Goal: Ask a question: Seek information or help from site administrators or community

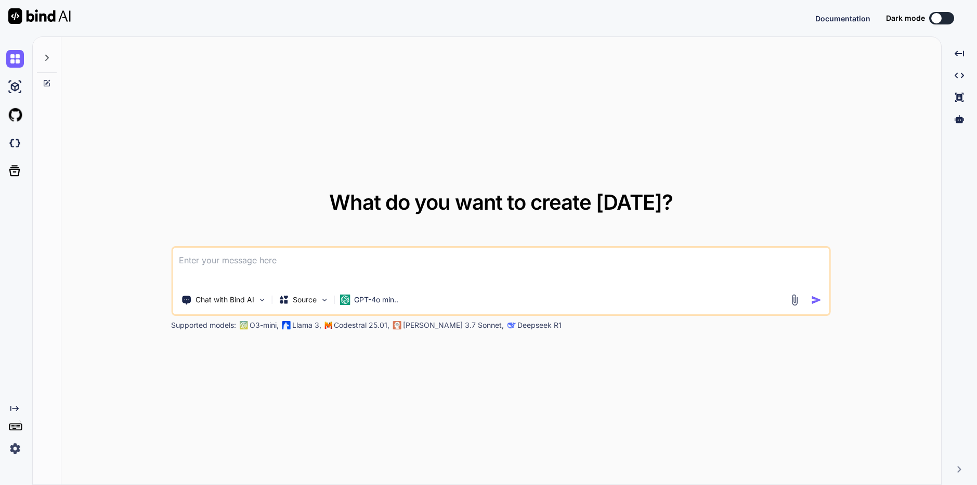
click at [14, 451] on img at bounding box center [15, 448] width 18 height 18
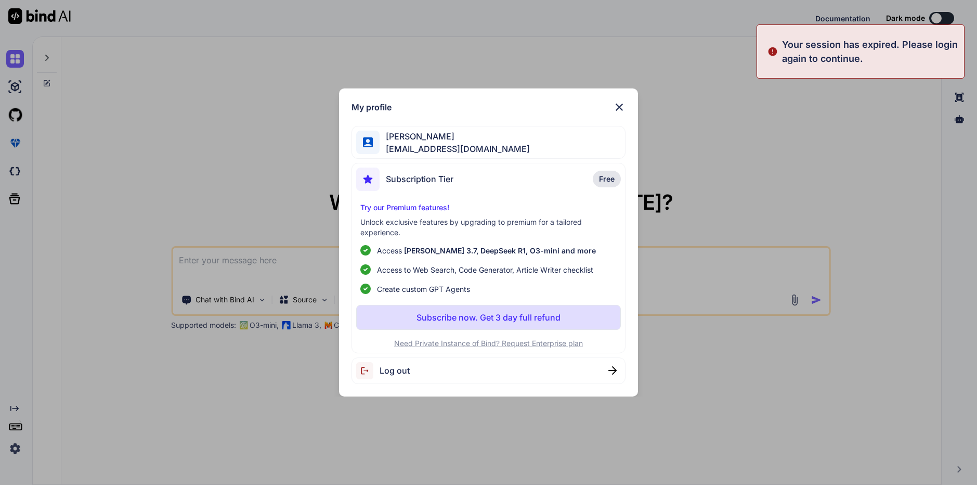
type textarea "x"
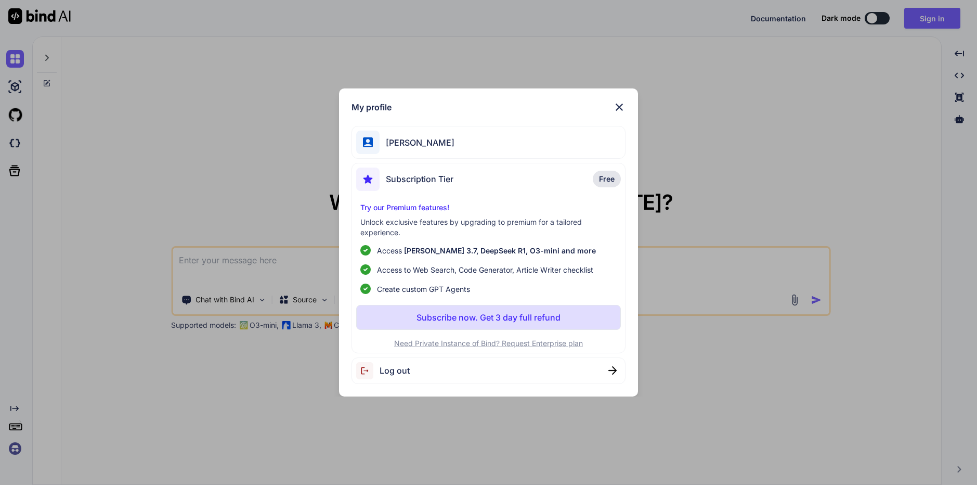
click at [404, 370] on span "Log out" at bounding box center [395, 370] width 30 height 12
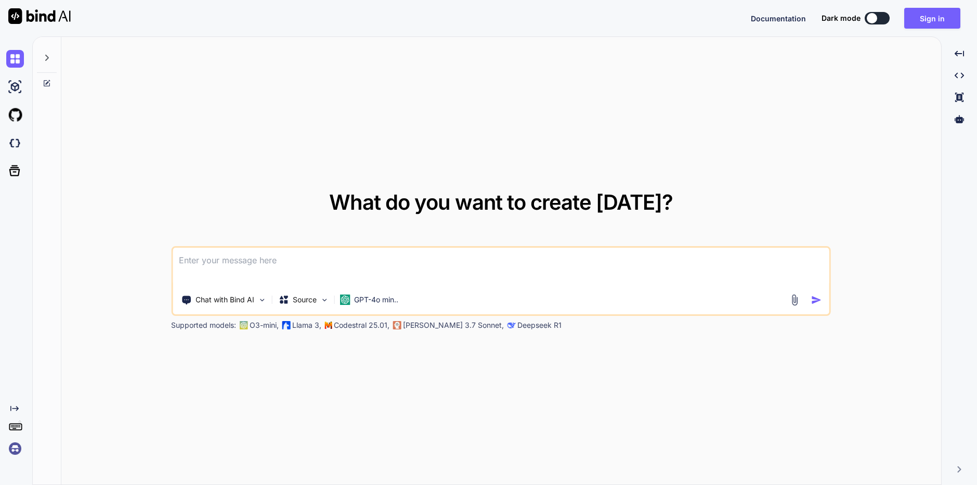
click at [17, 450] on img at bounding box center [15, 448] width 18 height 18
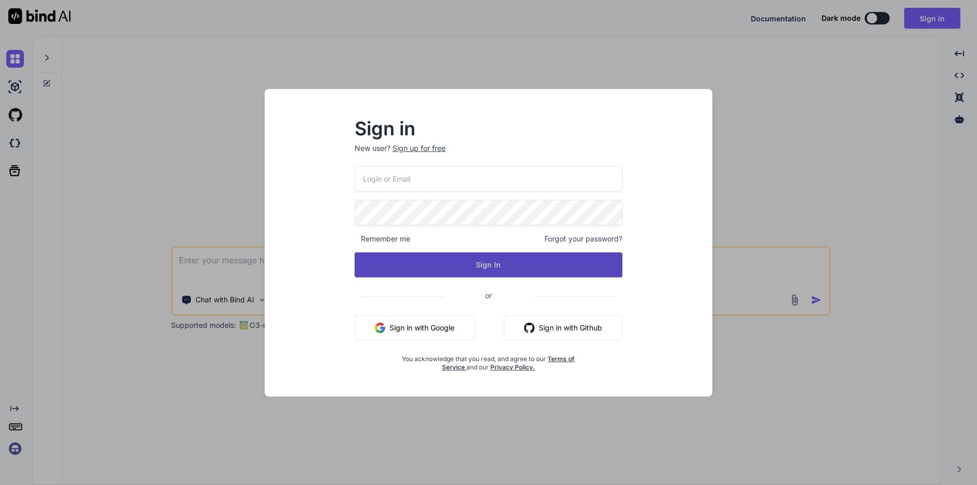
type input "[EMAIL_ADDRESS][DOMAIN_NAME]"
click at [487, 265] on button "Sign In" at bounding box center [489, 264] width 268 height 25
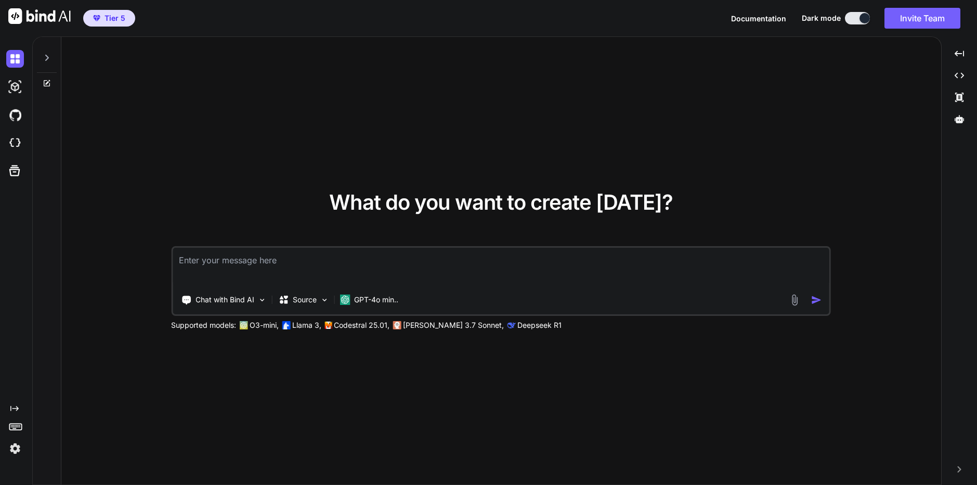
click at [15, 449] on img at bounding box center [15, 448] width 18 height 18
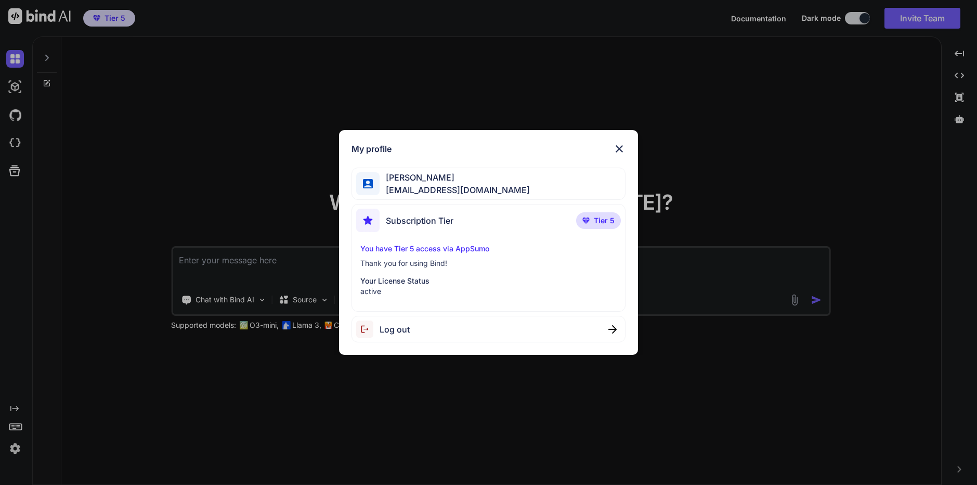
click at [292, 408] on div "My profile [PERSON_NAME] [PERSON_NAME][EMAIL_ADDRESS][DOMAIN_NAME] Subscription…" at bounding box center [488, 242] width 977 height 485
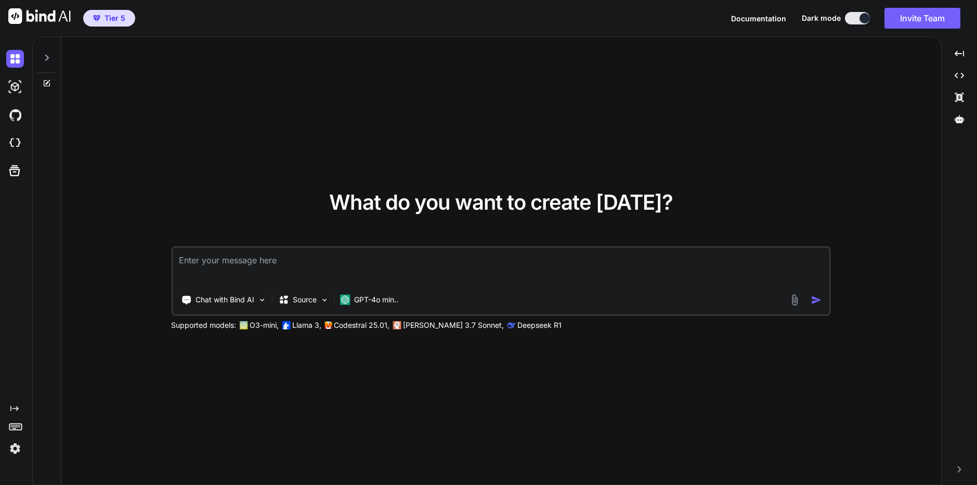
click at [48, 58] on icon at bounding box center [47, 58] width 4 height 6
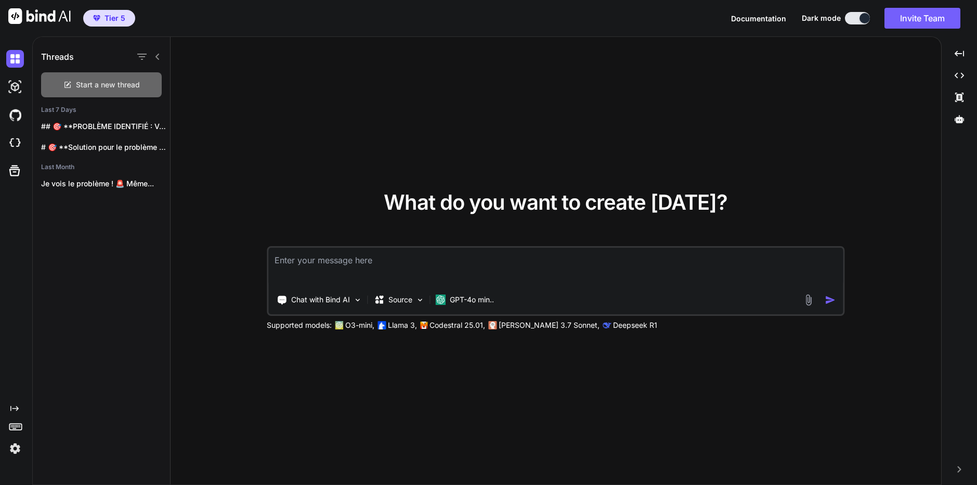
click at [103, 81] on span "Start a new thread" at bounding box center [108, 85] width 64 height 10
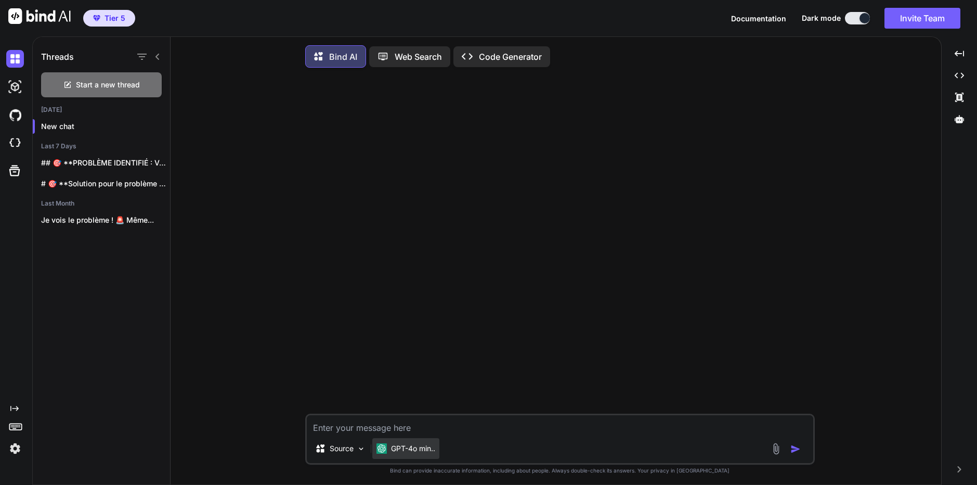
click at [423, 451] on p "GPT-4o min.." at bounding box center [413, 448] width 44 height 10
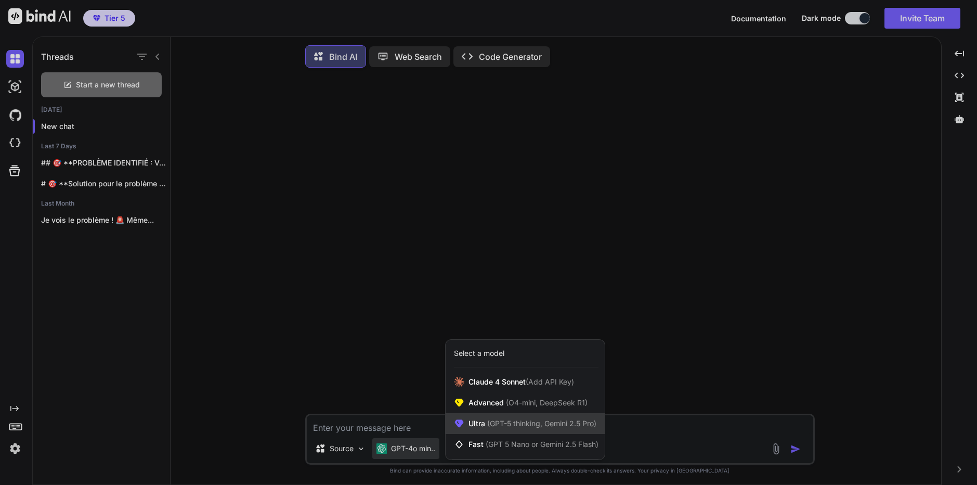
click at [480, 423] on span "Ultra (GPT-5 thinking, Gemini 2.5 Pro)" at bounding box center [532, 423] width 128 height 10
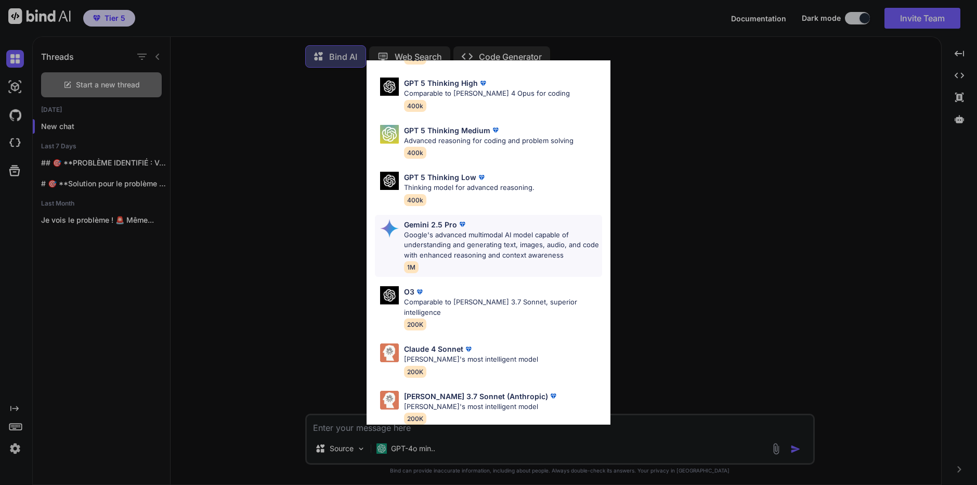
scroll to position [85, 0]
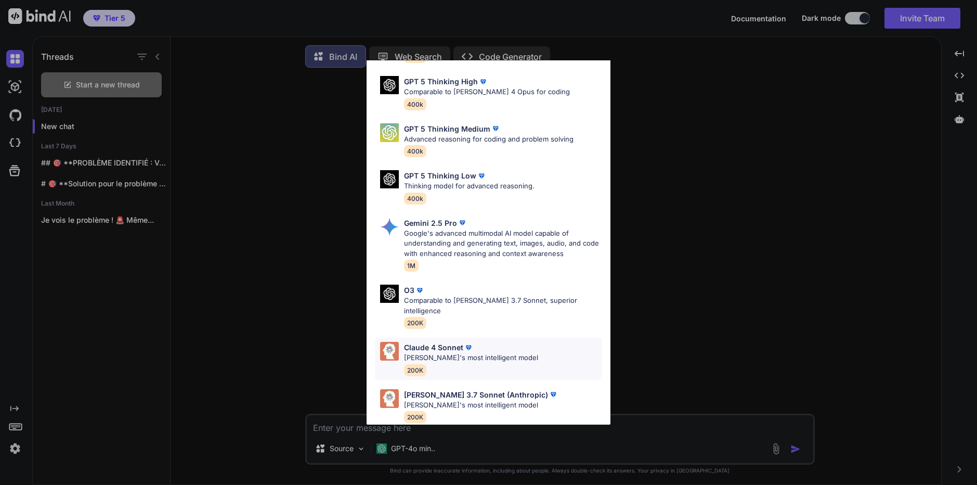
click at [439, 342] on p "Claude 4 Sonnet" at bounding box center [433, 347] width 59 height 11
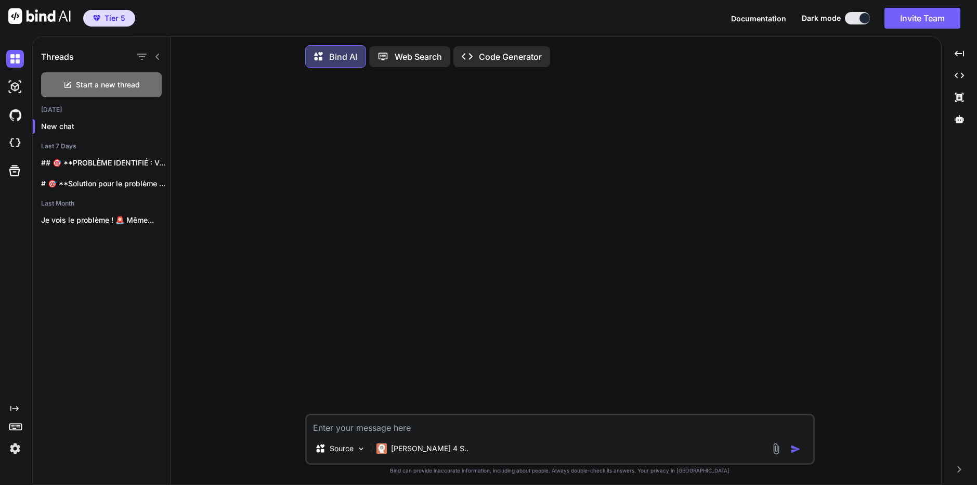
click at [595, 429] on textarea at bounding box center [560, 424] width 506 height 19
click at [417, 451] on p "[PERSON_NAME] 4 S.." at bounding box center [429, 448] width 77 height 10
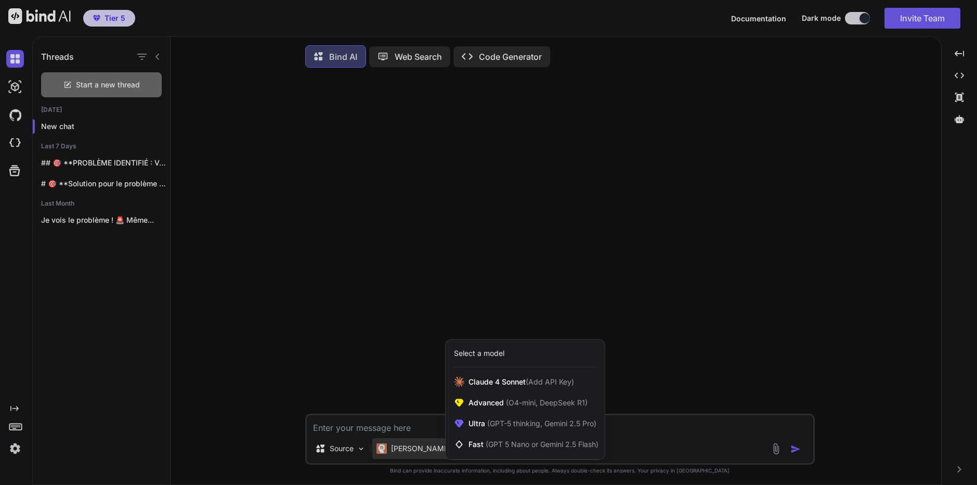
click at [417, 451] on div at bounding box center [488, 242] width 977 height 485
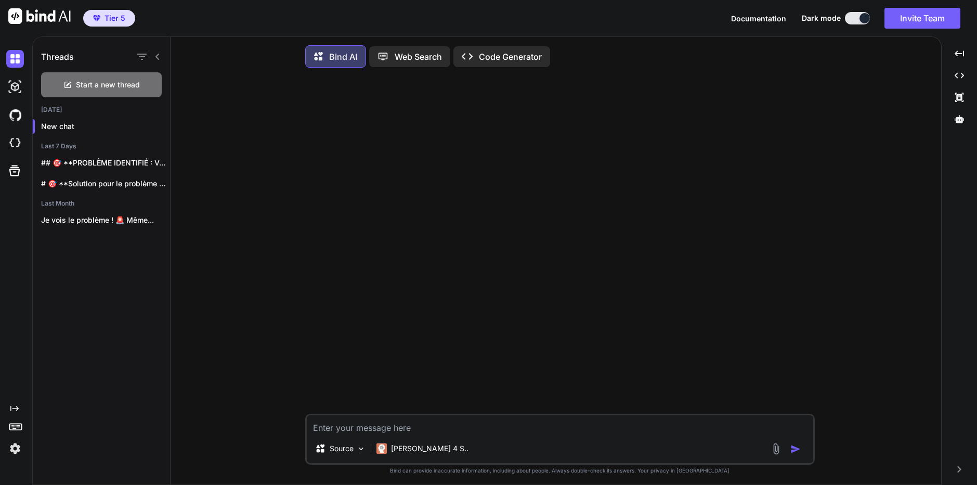
click at [389, 426] on textarea at bounding box center [560, 424] width 506 height 19
paste textarea "LO I:\dolorsi\_amet\ConsEcte> adi Elitseddoe : T:\incidid\_utla\EtdoLore Magn A…"
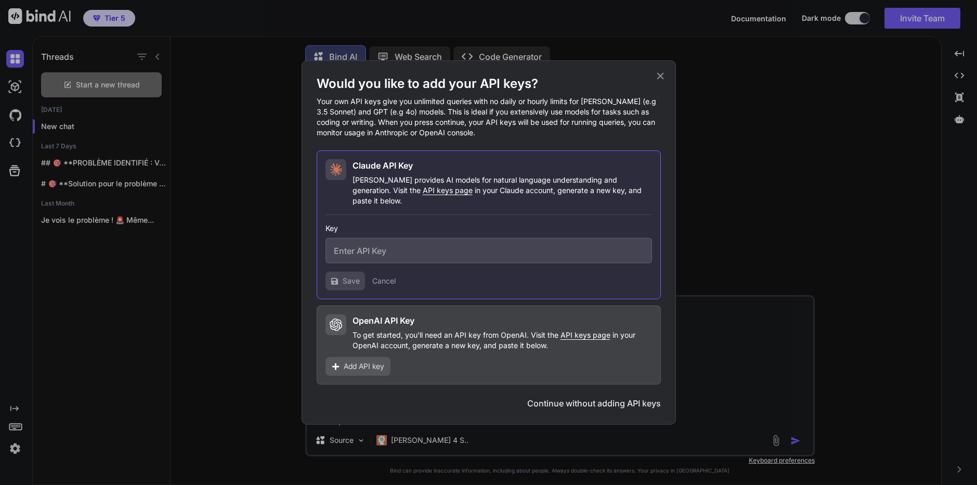
type textarea "LO I:\dolorsi\_amet\ConsEcte> adi Elitseddoe : T:\incidid\_utla\EtdoLore Magn A…"
click at [661, 80] on icon at bounding box center [660, 76] width 7 height 7
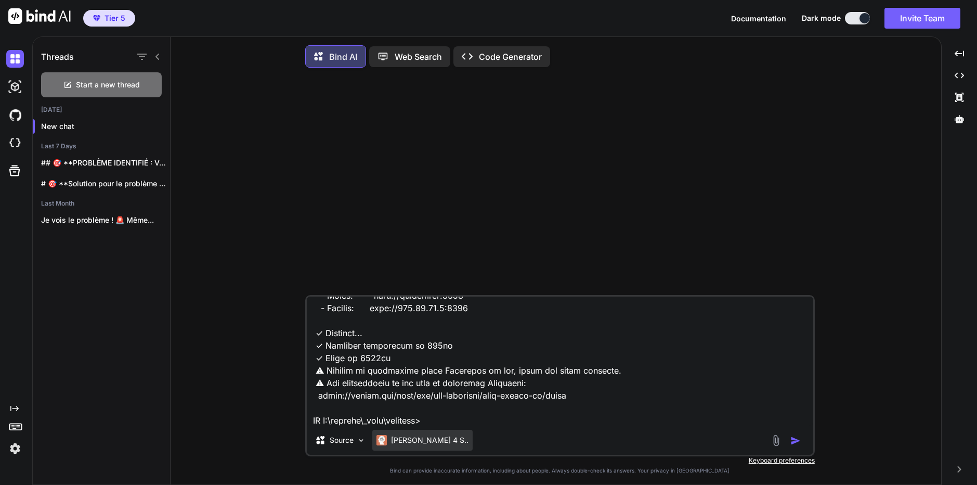
click at [412, 442] on p "[PERSON_NAME] 4 S.." at bounding box center [429, 440] width 77 height 10
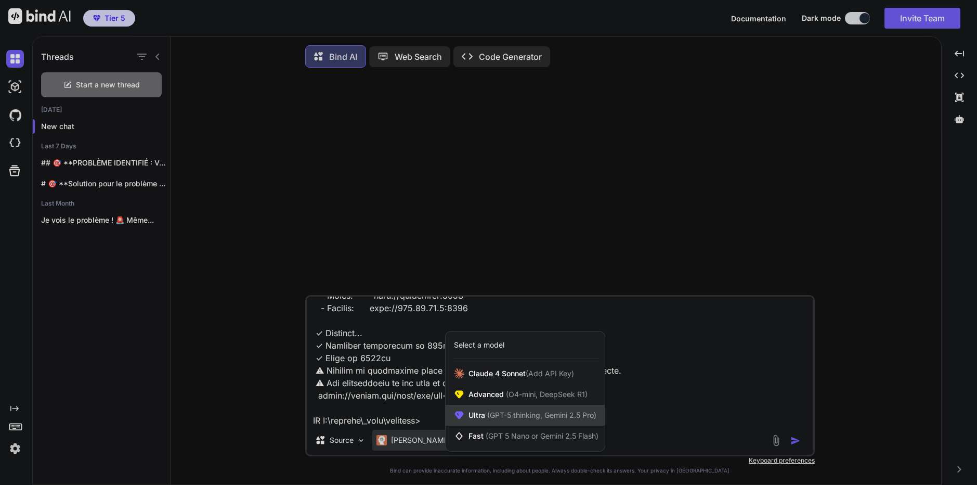
click at [488, 418] on span "(GPT-5 thinking, Gemini 2.5 Pro)" at bounding box center [540, 414] width 111 height 9
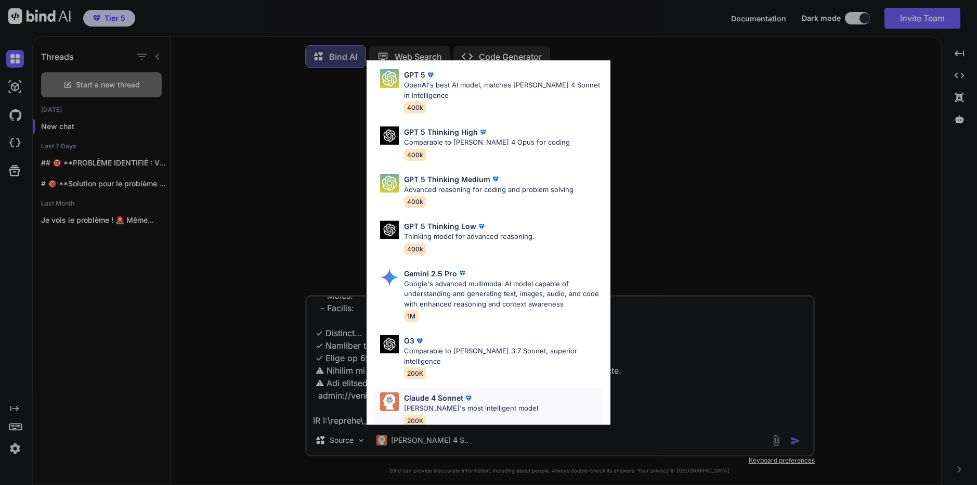
scroll to position [85, 0]
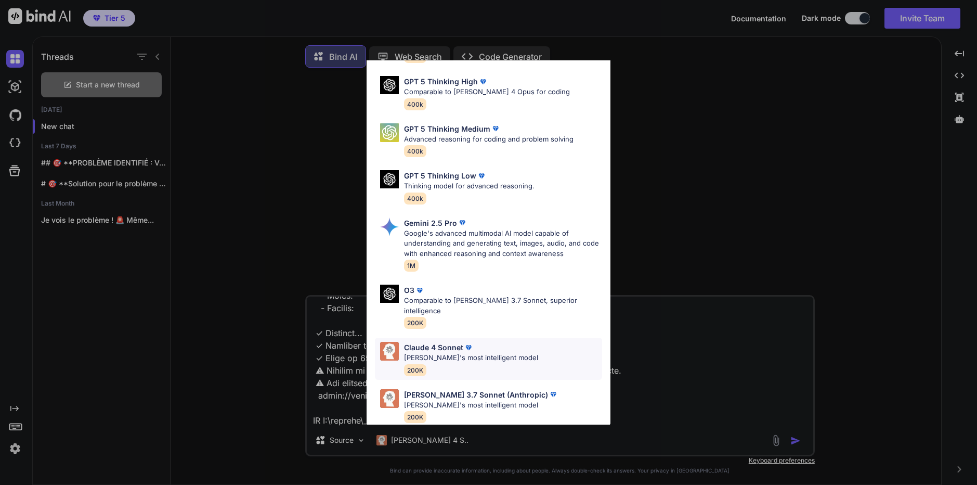
click at [437, 342] on p "Claude 4 Sonnet" at bounding box center [433, 347] width 59 height 11
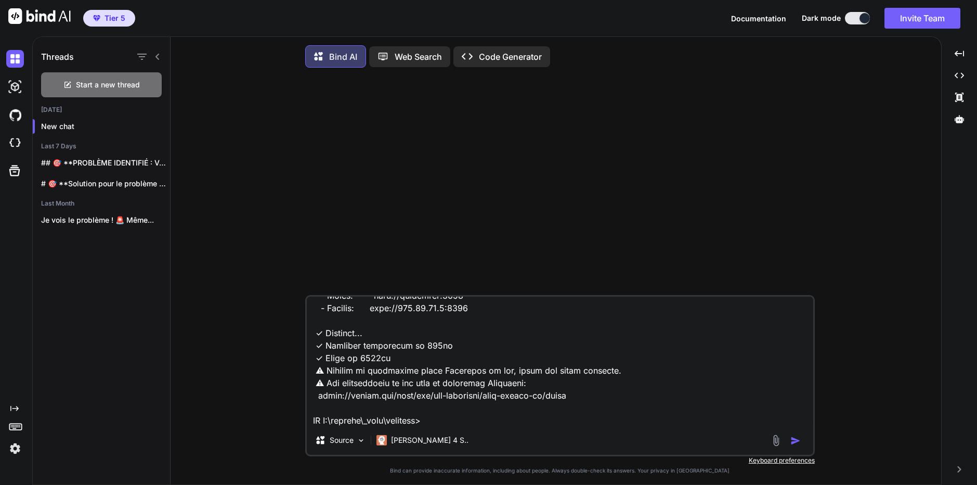
click at [437, 420] on textarea at bounding box center [560, 360] width 506 height 129
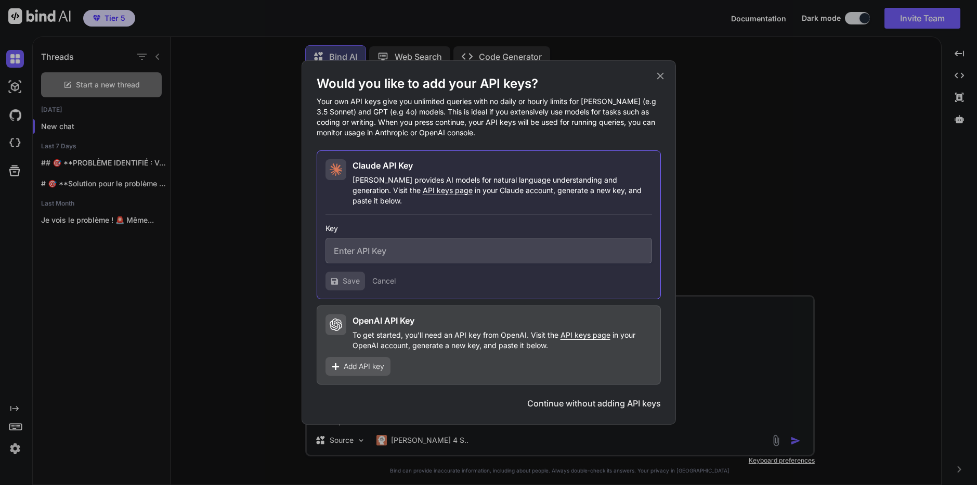
click at [547, 400] on button "Continue without adding API keys" at bounding box center [594, 403] width 134 height 12
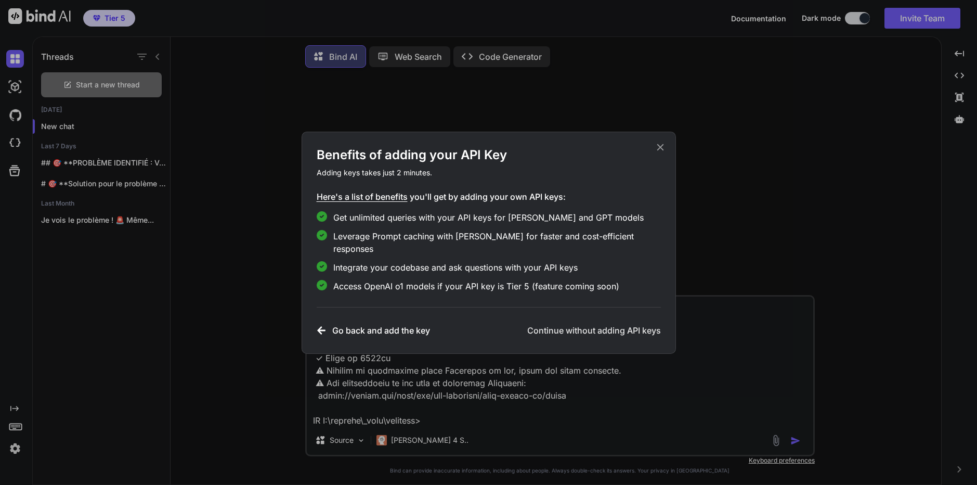
click at [615, 325] on h3 "Continue without adding API keys" at bounding box center [594, 330] width 134 height 12
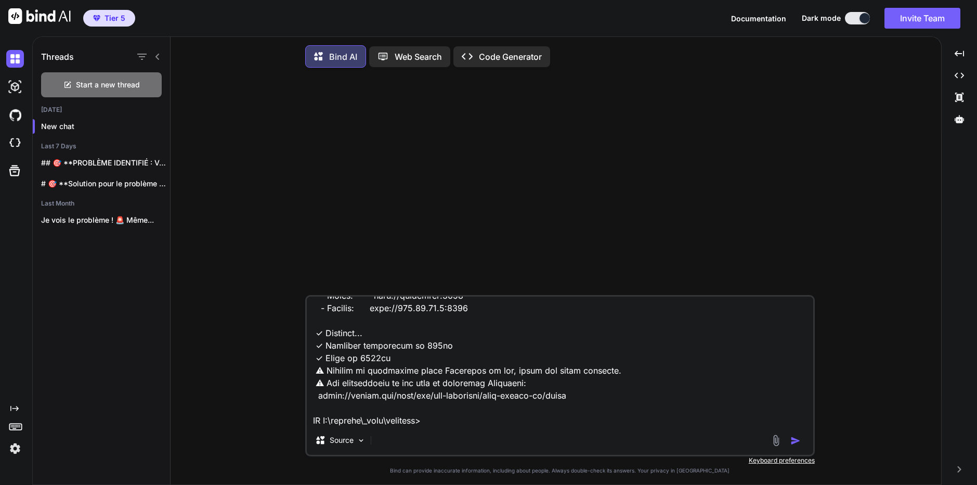
click at [445, 423] on textarea at bounding box center [560, 360] width 506 height 129
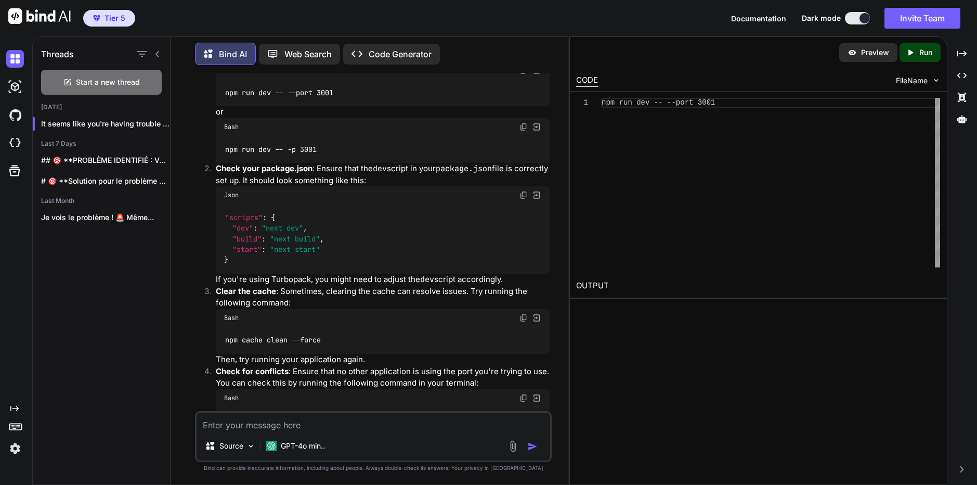
scroll to position [468, 0]
click at [306, 447] on p "GPT-4o min.." at bounding box center [303, 445] width 44 height 10
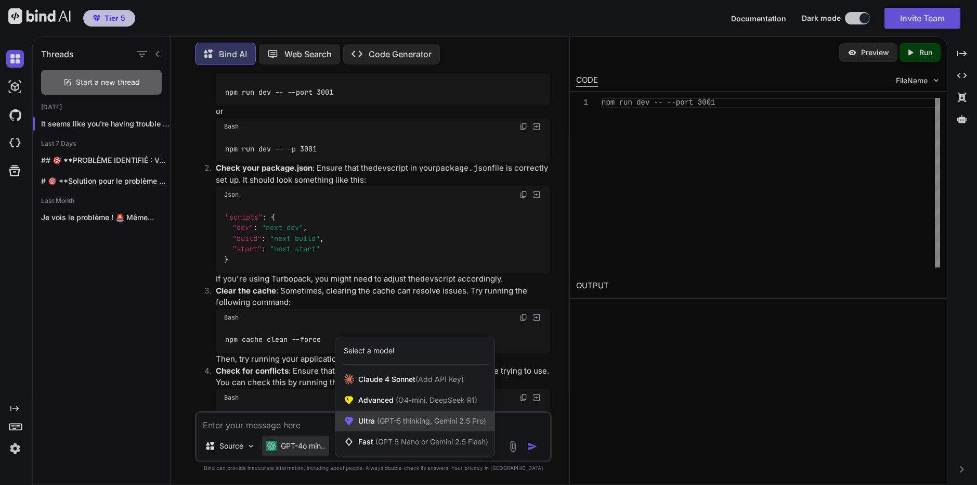
click at [385, 424] on span "(GPT-5 thinking, Gemini 2.5 Pro)" at bounding box center [430, 420] width 111 height 9
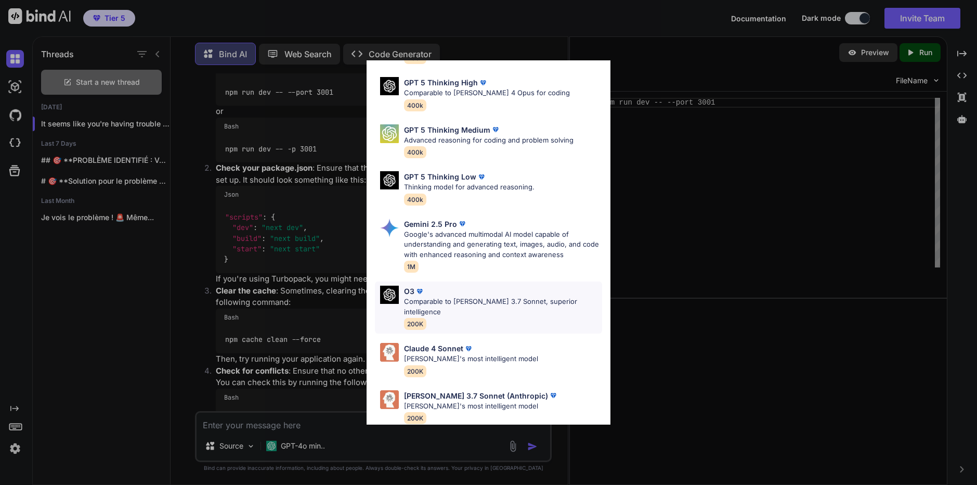
scroll to position [85, 0]
click at [437, 400] on p "[PERSON_NAME]'s most intelligent model" at bounding box center [481, 405] width 154 height 10
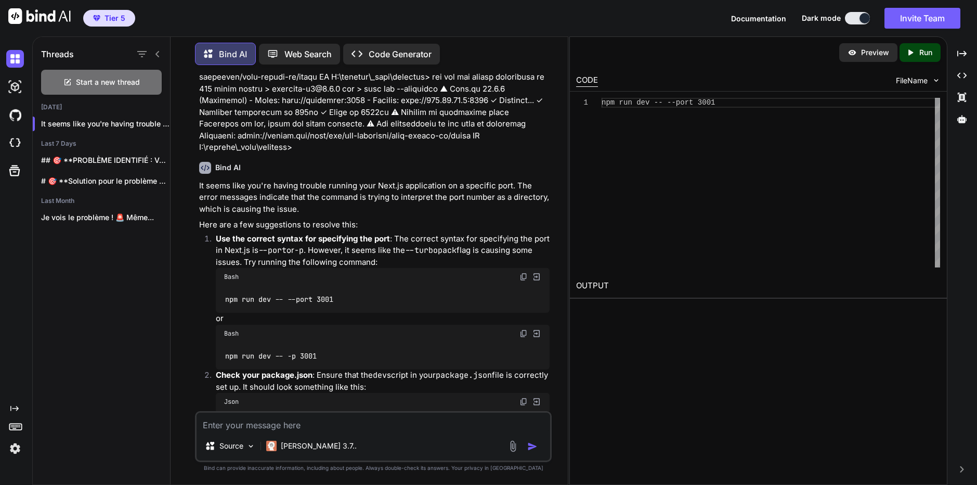
scroll to position [260, 0]
click at [279, 298] on code "npm run dev -- --port 3001" at bounding box center [279, 300] width 110 height 11
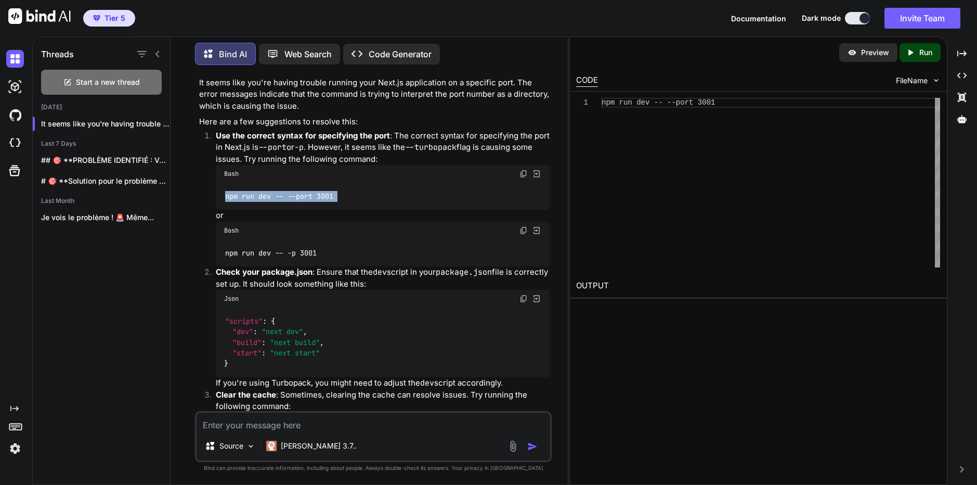
click at [305, 194] on code "npm run dev -- --port 3001" at bounding box center [279, 196] width 110 height 11
click at [563, 247] on div "You Bind AI It seems like you're having trouble running your Next.js applicatio…" at bounding box center [373, 278] width 389 height 411
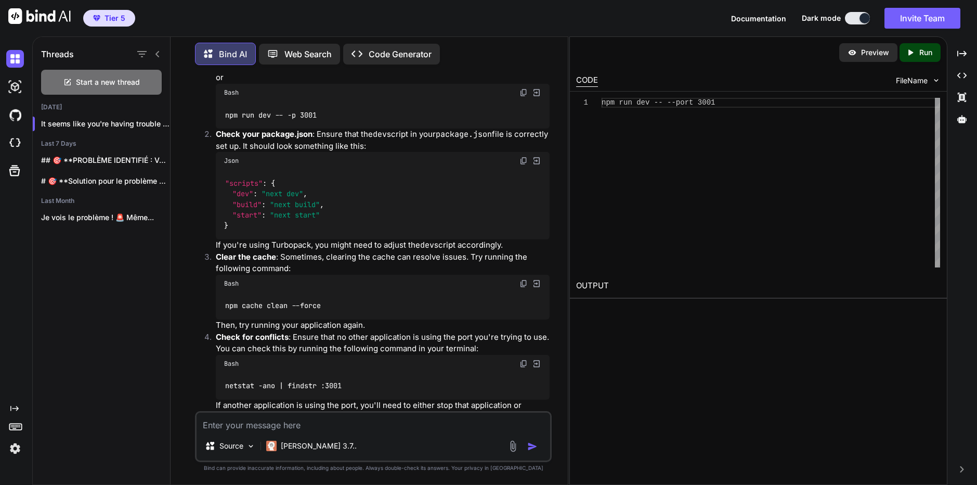
scroll to position [520, 0]
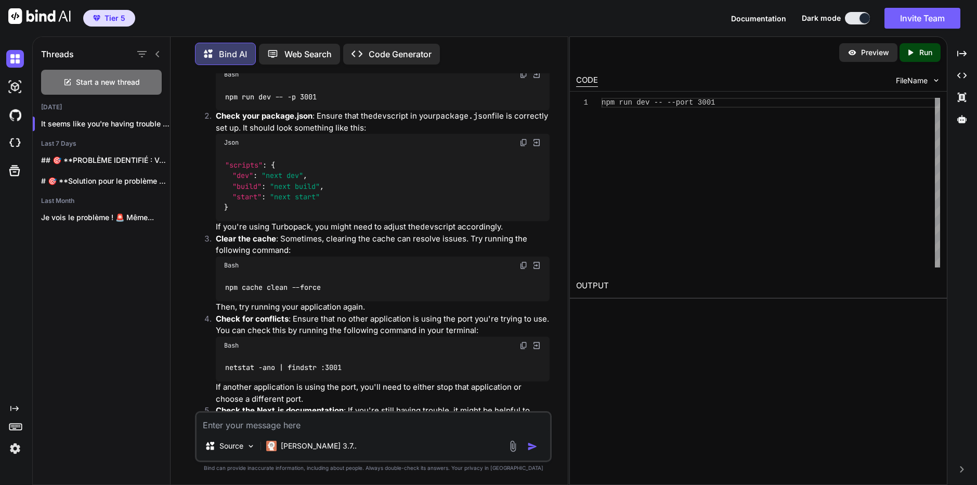
click at [524, 138] on img at bounding box center [523, 142] width 8 height 8
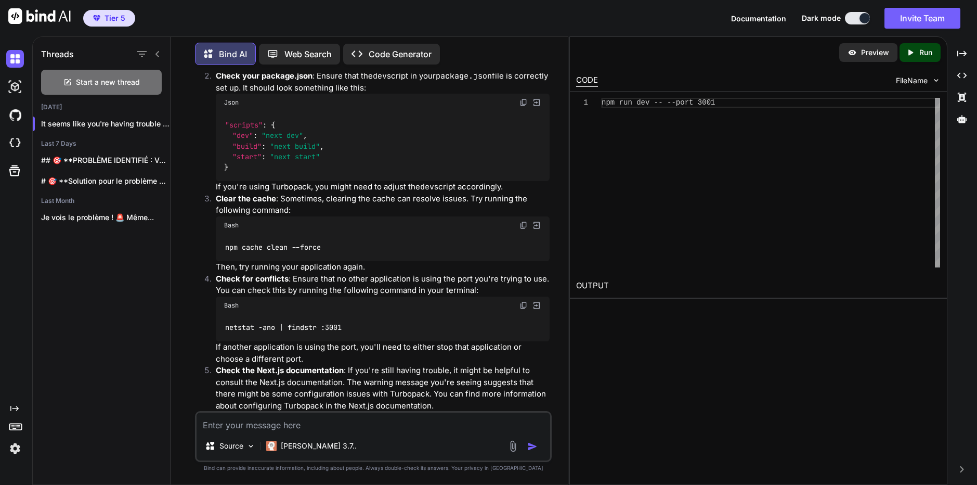
scroll to position [572, 0]
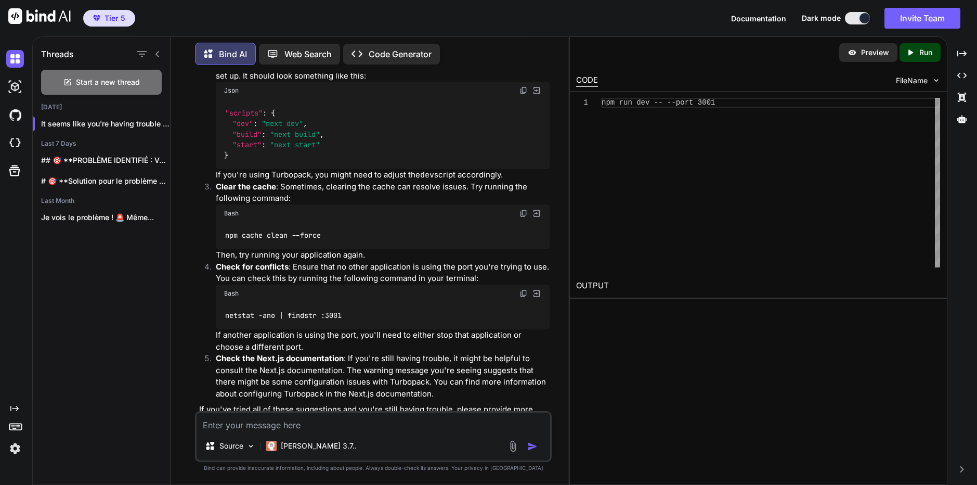
click at [524, 213] on img at bounding box center [523, 213] width 8 height 8
click at [558, 278] on div "You Bind AI It seems like you're having trouble running your Next.js applicatio…" at bounding box center [373, 278] width 389 height 411
click at [523, 215] on img at bounding box center [523, 213] width 8 height 8
click at [562, 286] on div "You Bind AI It seems like you're having trouble running your Next.js applicatio…" at bounding box center [373, 278] width 389 height 411
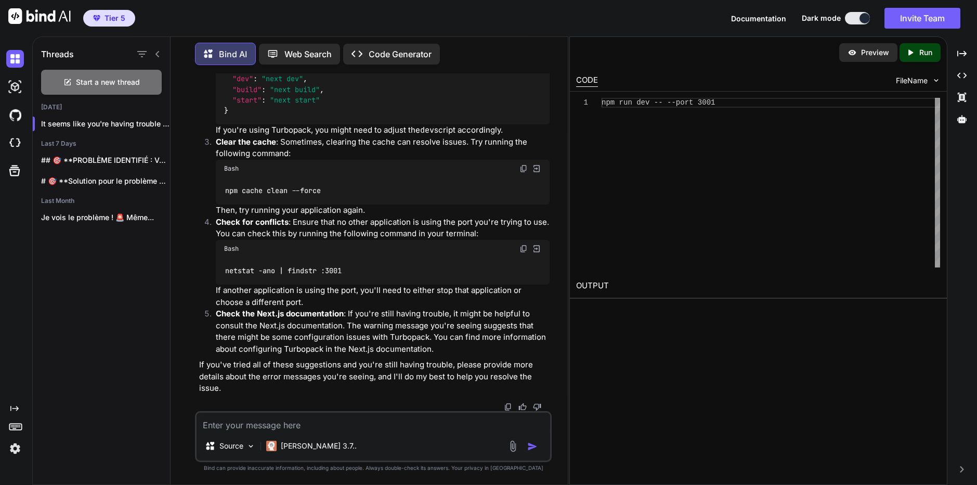
click at [523, 247] on img at bounding box center [523, 248] width 8 height 8
click at [561, 322] on div "You Bind AI It seems like you're having trouble running your Next.js applicatio…" at bounding box center [373, 278] width 389 height 411
click at [534, 415] on textarea at bounding box center [374, 421] width 354 height 19
paste textarea "LO I:\dolorsi\_amet\ConsEcte> adi Elitseddoe : T:\incidid\_utla\EtdoLore Magn A…"
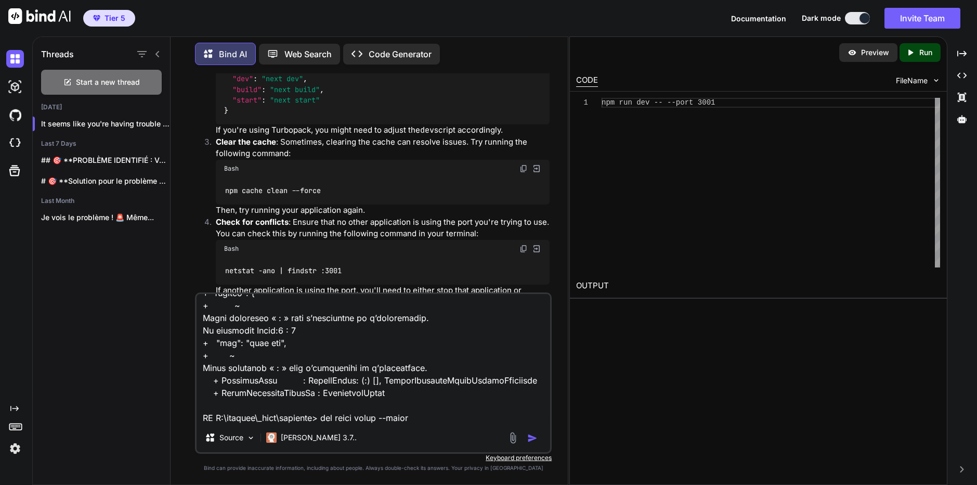
type textarea "LO I:\dolorsi\_amet\ConsEcte> adi Elitseddoe : T:\incidid\_utla\EtdoLore Magn A…"
click at [534, 438] on img "button" at bounding box center [532, 438] width 10 height 10
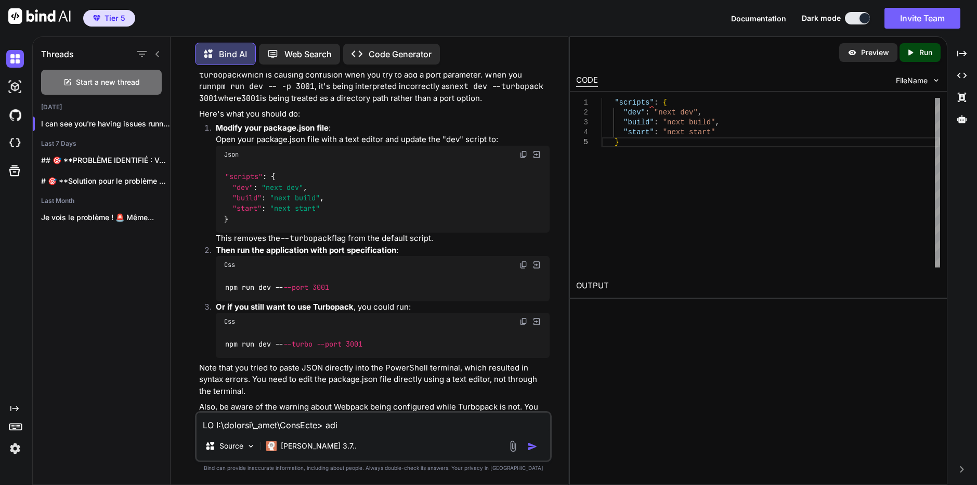
scroll to position [1500, 0]
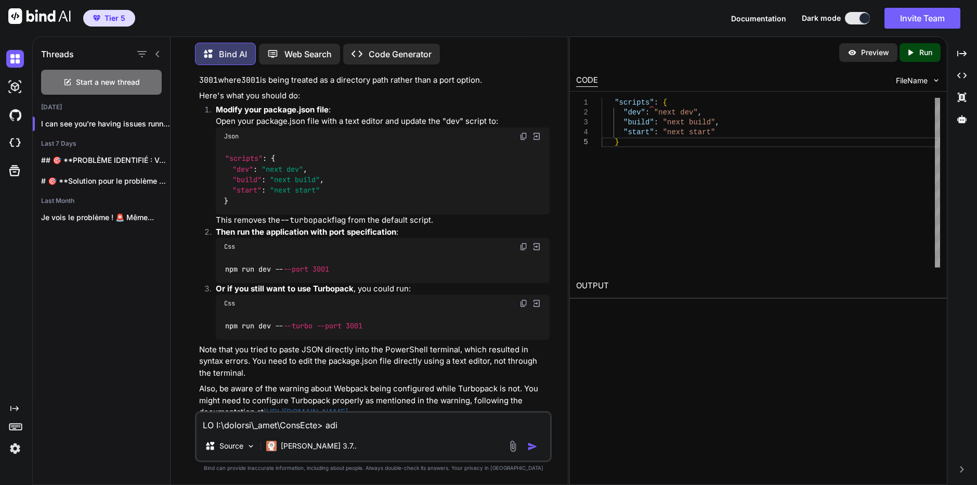
click at [301, 419] on textarea at bounding box center [374, 421] width 354 height 19
paste textarea "{ "name": "deepsite-v2", "version": "0.1.0", "private": true, "scripts": { "dev…"
type textarea "This is the content of package.json { "name": "deepsite-v2", "version": "0.1.0"…"
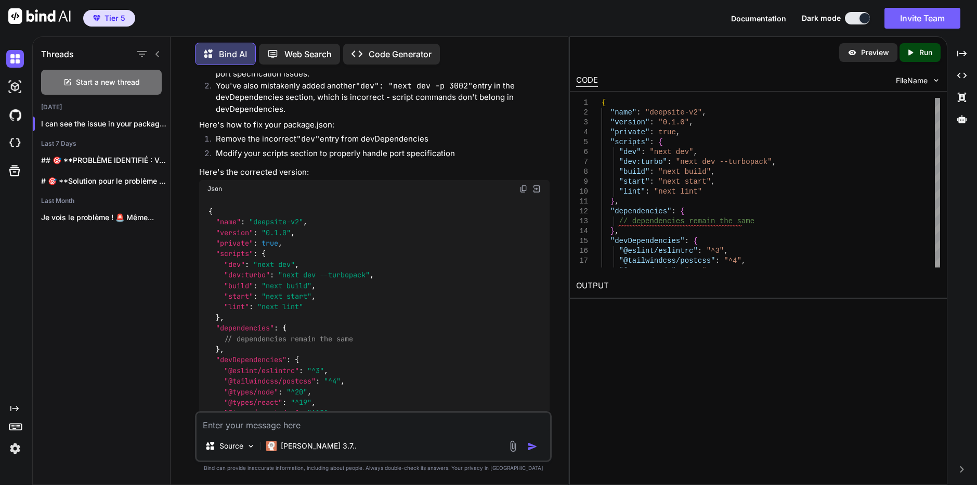
scroll to position [2156, 0]
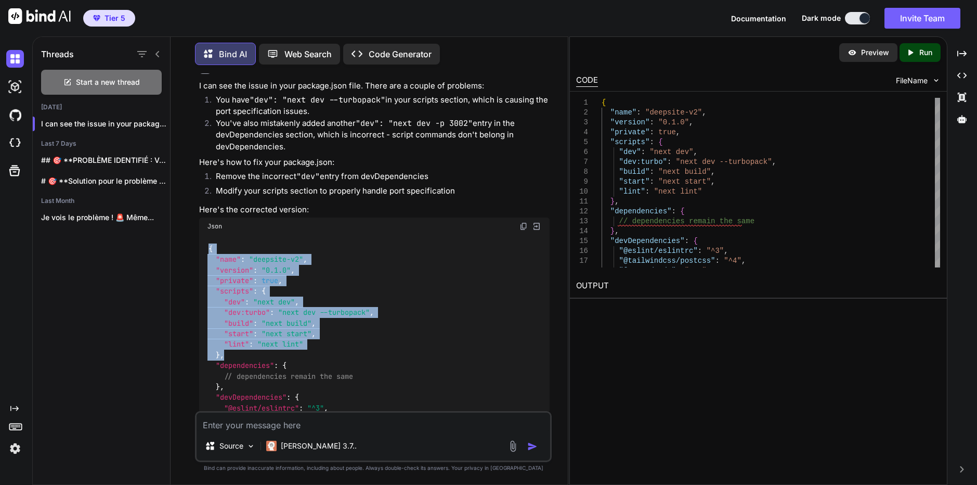
drag, startPoint x: 210, startPoint y: 234, endPoint x: 233, endPoint y: 341, distance: 109.1
click at [233, 341] on div "{ "name" : "deepsite-v2" , "version" : "0.1.0" , "private" : true , "scripts" :…" at bounding box center [374, 397] width 350 height 324
copy code "{ "name" : "deepsite-v2" , "version" : "0.1.0" , "private" : true , "scripts" :…"
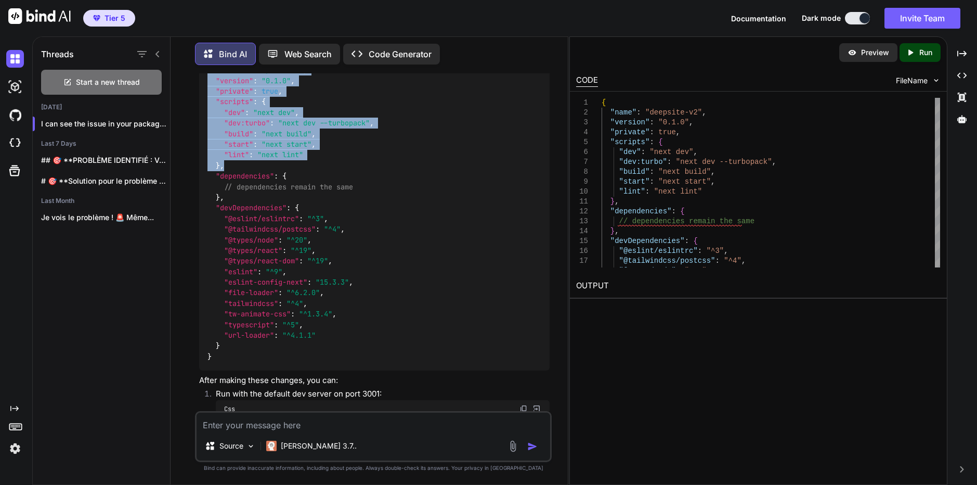
scroll to position [2364, 0]
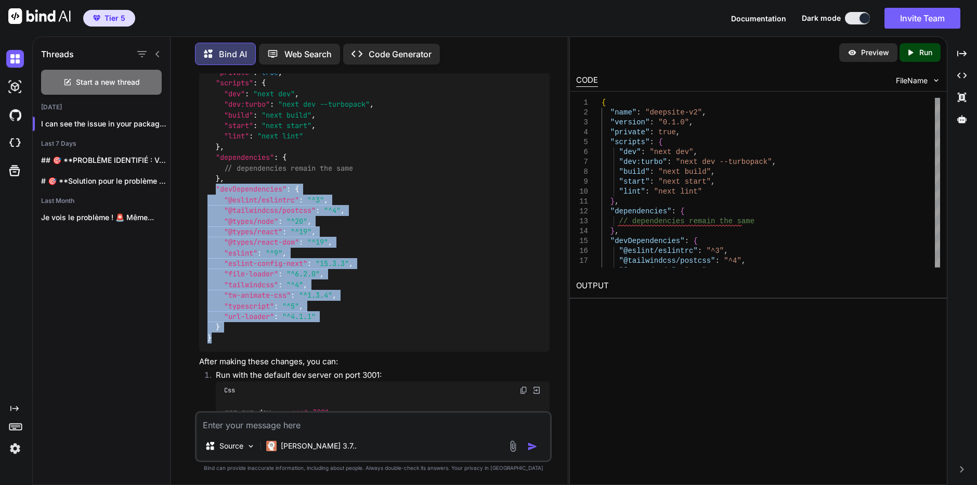
drag, startPoint x: 216, startPoint y: 177, endPoint x: 305, endPoint y: 326, distance: 173.3
click at [305, 326] on div "{ "name" : "deepsite-v2" , "version" : "0.1.0" , "private" : true , "scripts" :…" at bounding box center [374, 189] width 350 height 324
copy code ""devDependencies" : { "@eslint/eslintrc" : "^3" , "@tailwindcss/postcss" : "^4"…"
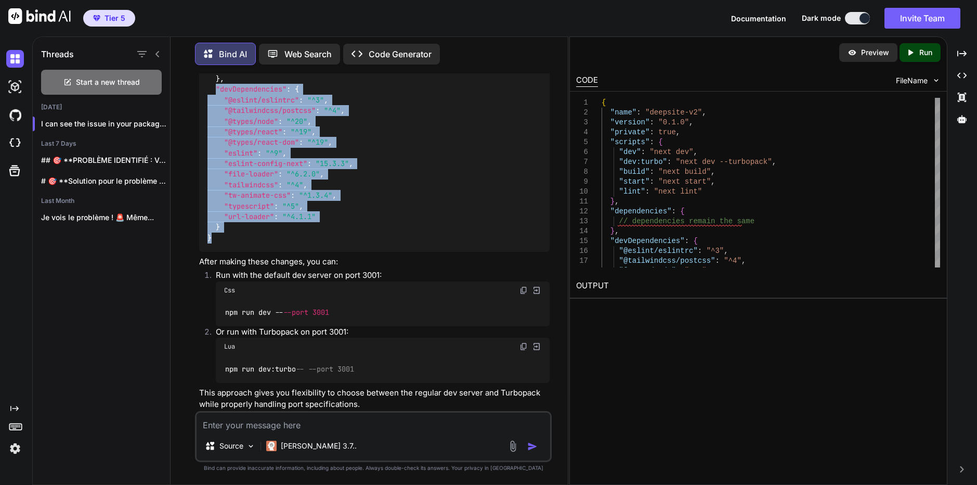
scroll to position [2468, 0]
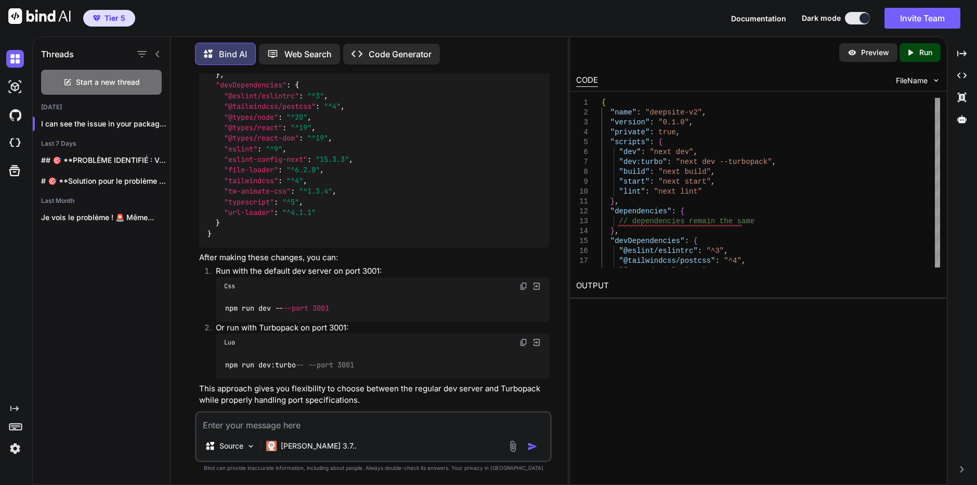
click at [278, 303] on code "npm run dev -- --port 3001" at bounding box center [277, 308] width 106 height 11
click at [405, 295] on div "npm run dev -- --port 3001" at bounding box center [383, 308] width 334 height 27
click at [524, 282] on img at bounding box center [523, 286] width 8 height 8
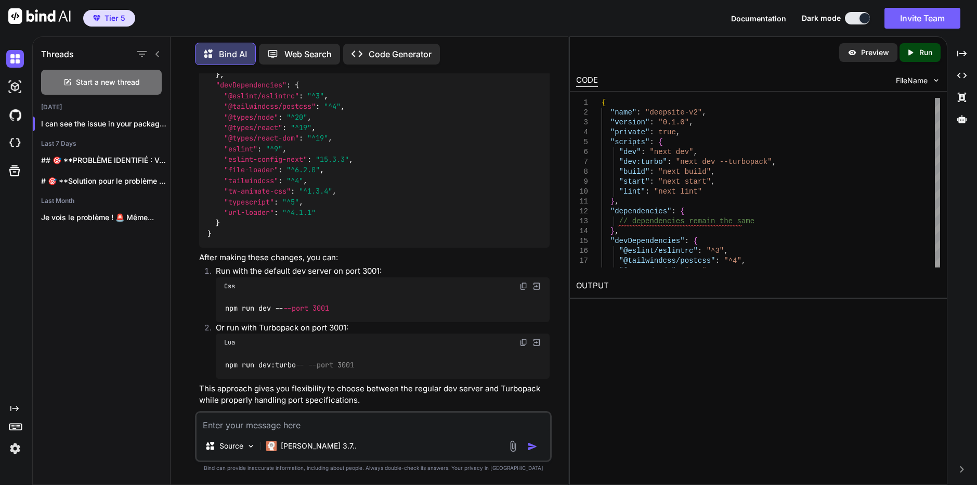
click at [558, 331] on div "You Bind AI It seems like you're having trouble running your Next.js applicatio…" at bounding box center [373, 278] width 389 height 411
click at [525, 338] on img at bounding box center [523, 342] width 8 height 8
click at [546, 420] on textarea at bounding box center [374, 421] width 354 height 19
paste textarea "LO I:\dolorsi\_amet\consecte> "adipisc": { >> "eli": "sedd eiu",temp "--inci". …"
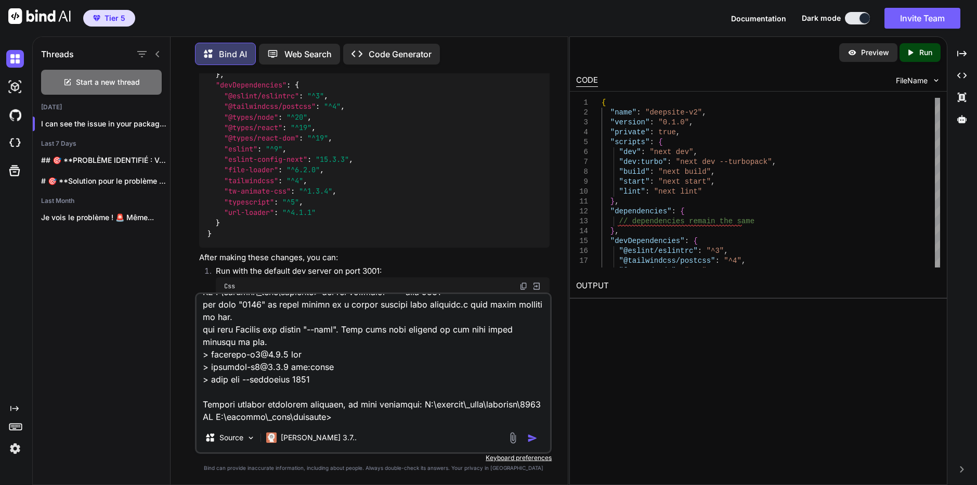
scroll to position [302, 0]
paste textarea "{ "name": "deepsite-v2", "version": "0.1.0", "private": true, "scripts": { "dev…"
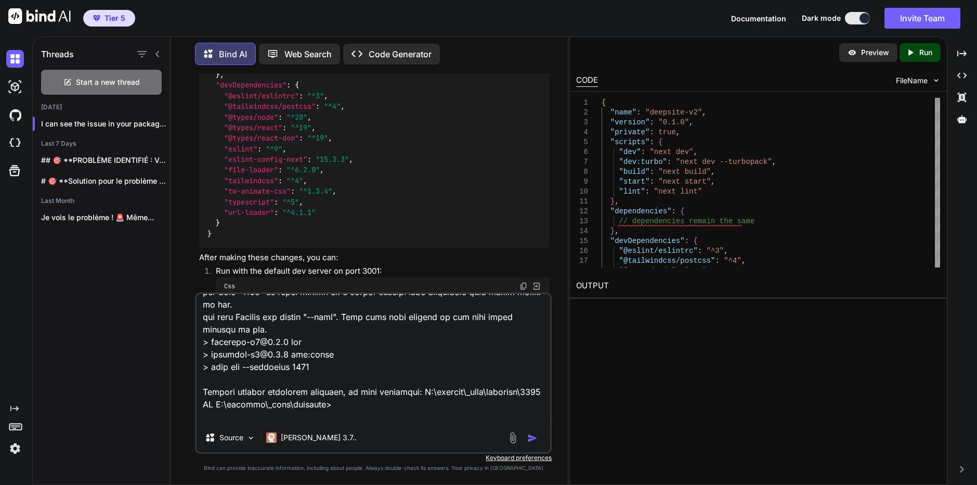
scroll to position [1124, 0]
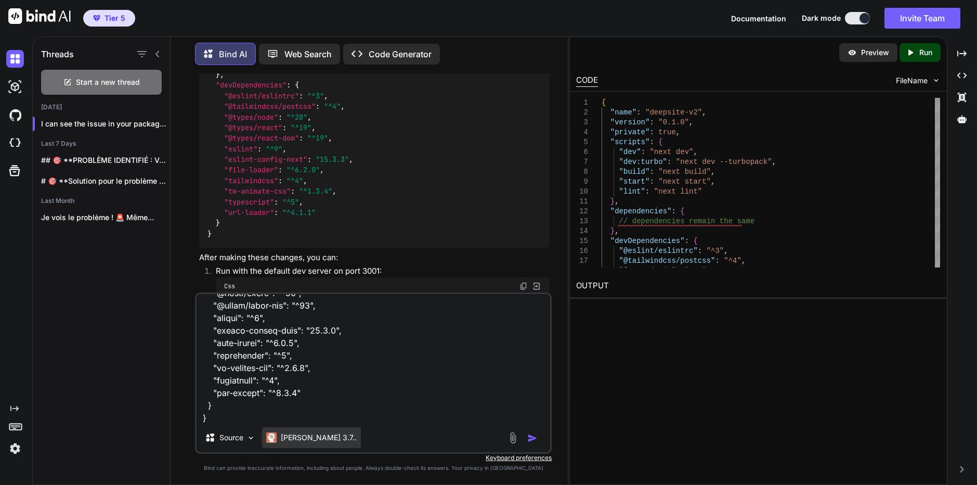
type textarea "LO I:\dolorsi\_amet\consecte> "adipisc": { >> "eli": "sedd eiu",temp "--inci". …"
click at [305, 435] on p "[PERSON_NAME] 3.7.." at bounding box center [319, 437] width 76 height 10
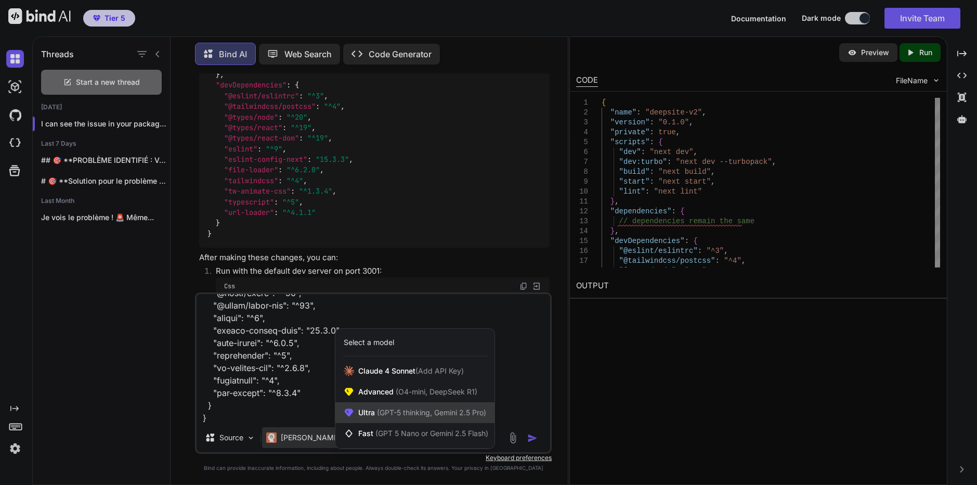
click at [371, 411] on span "Ultra (GPT-5 thinking, Gemini 2.5 Pro)" at bounding box center [422, 412] width 128 height 10
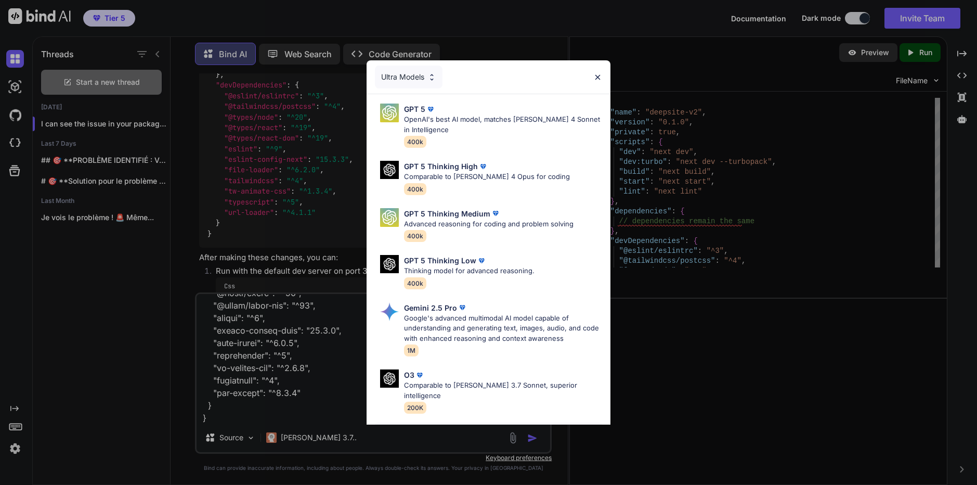
click at [432, 426] on p "Claude 4 Sonnet" at bounding box center [433, 431] width 59 height 11
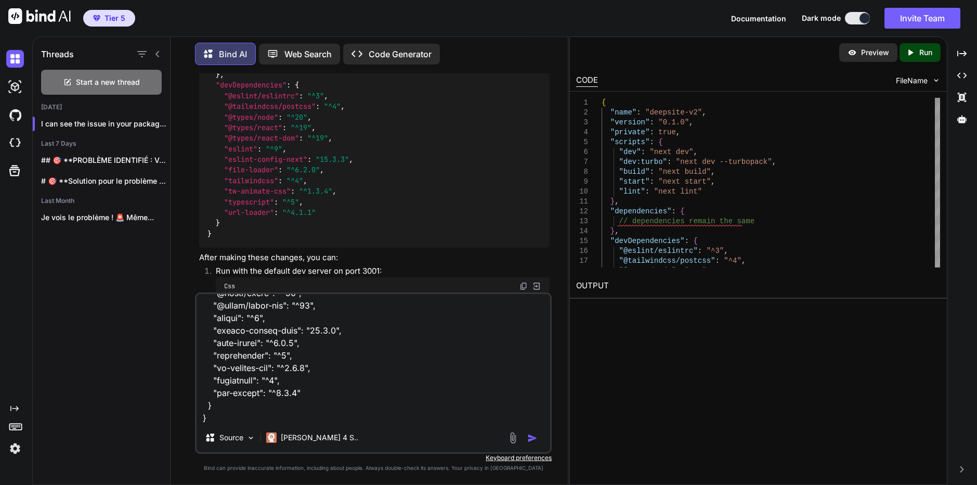
click at [534, 437] on img "button" at bounding box center [532, 438] width 10 height 10
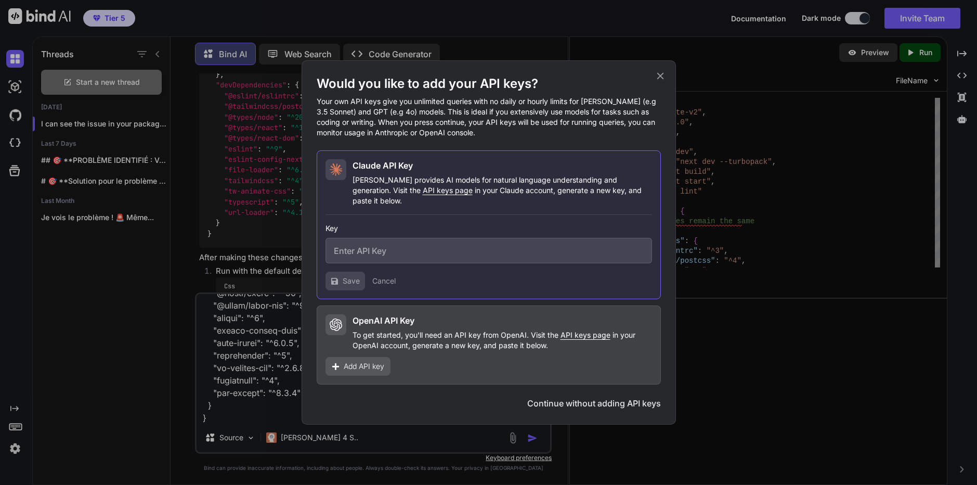
click at [663, 82] on icon at bounding box center [660, 75] width 11 height 11
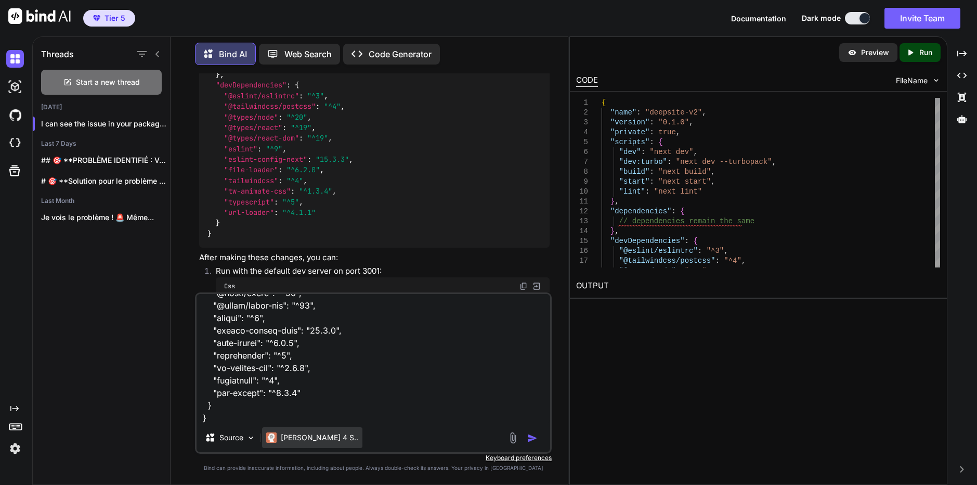
click at [298, 435] on p "[PERSON_NAME] 4 S.." at bounding box center [319, 437] width 77 height 10
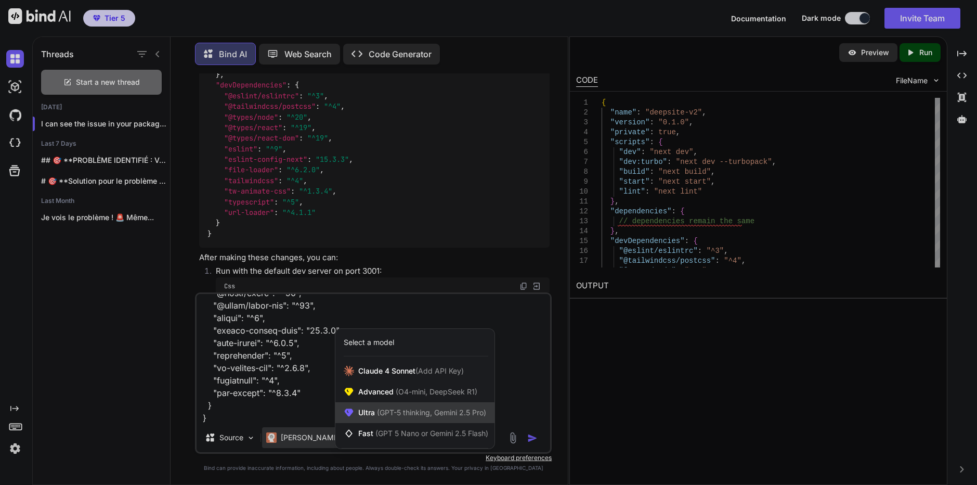
click at [382, 411] on span "(GPT-5 thinking, Gemini 2.5 Pro)" at bounding box center [430, 412] width 111 height 9
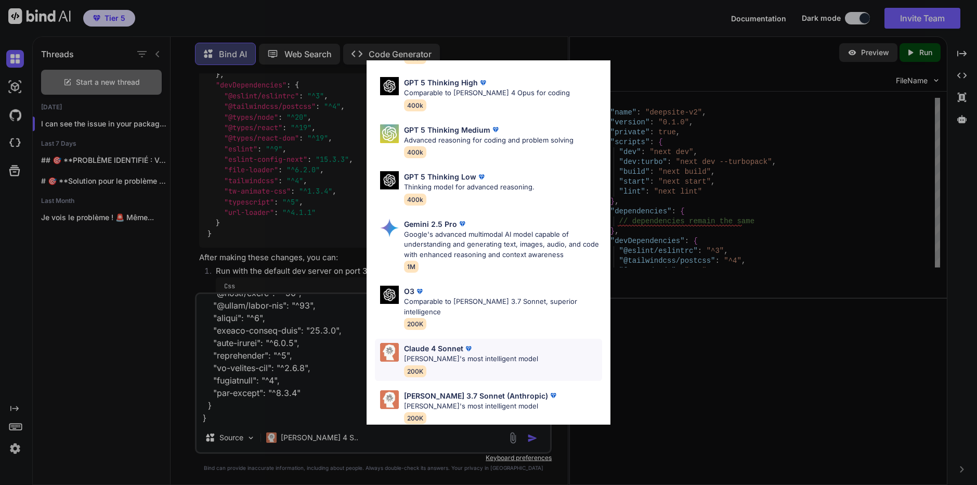
scroll to position [85, 0]
click at [428, 389] on p "[PERSON_NAME] 3.7 Sonnet (Anthropic)" at bounding box center [476, 394] width 144 height 11
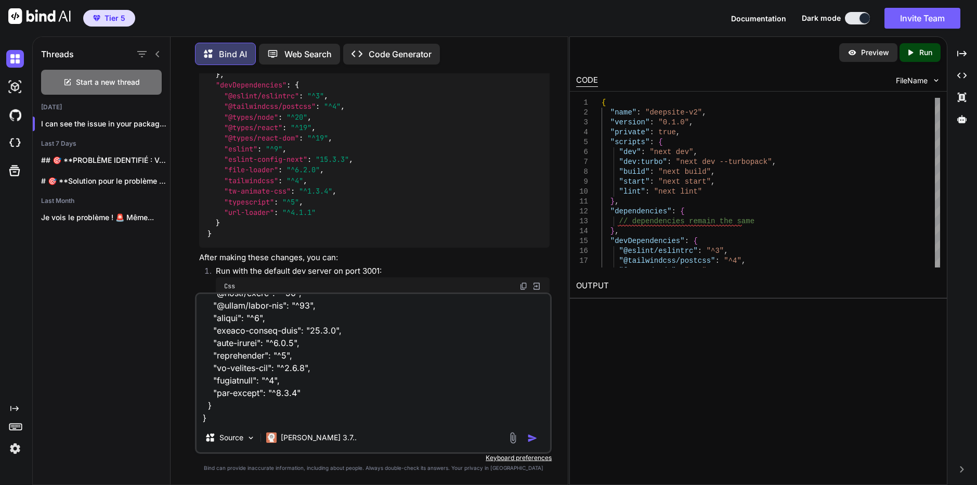
click at [534, 439] on img "button" at bounding box center [532, 438] width 10 height 10
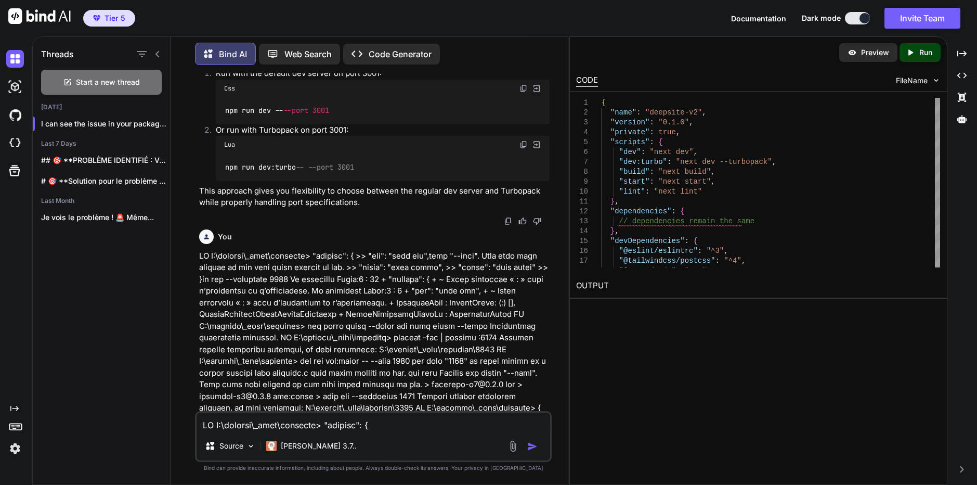
scroll to position [2805, 0]
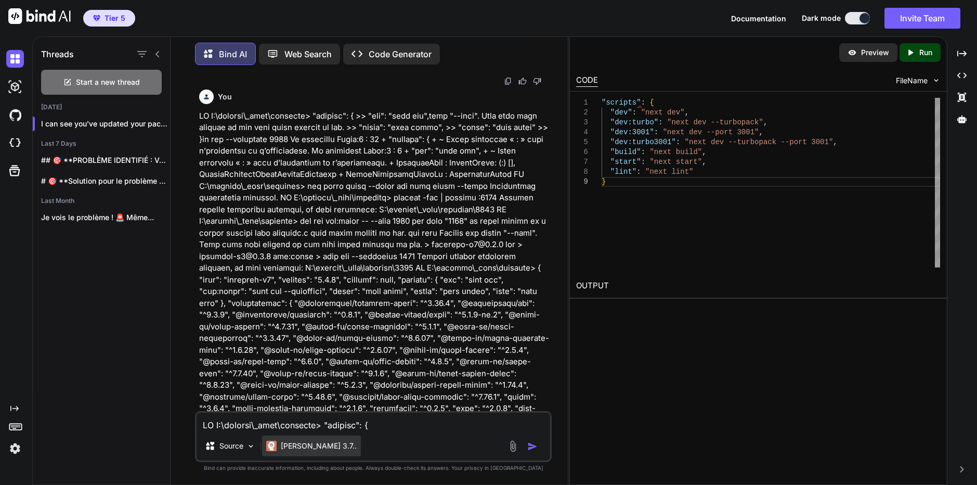
click at [299, 444] on p "[PERSON_NAME] 3.7.." at bounding box center [319, 445] width 76 height 10
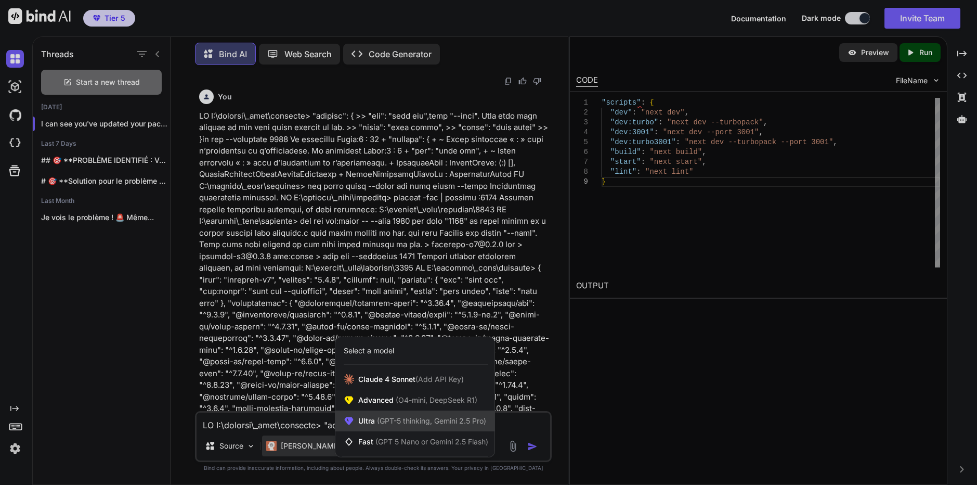
click at [427, 419] on span "(GPT-5 thinking, Gemini 2.5 Pro)" at bounding box center [430, 420] width 111 height 9
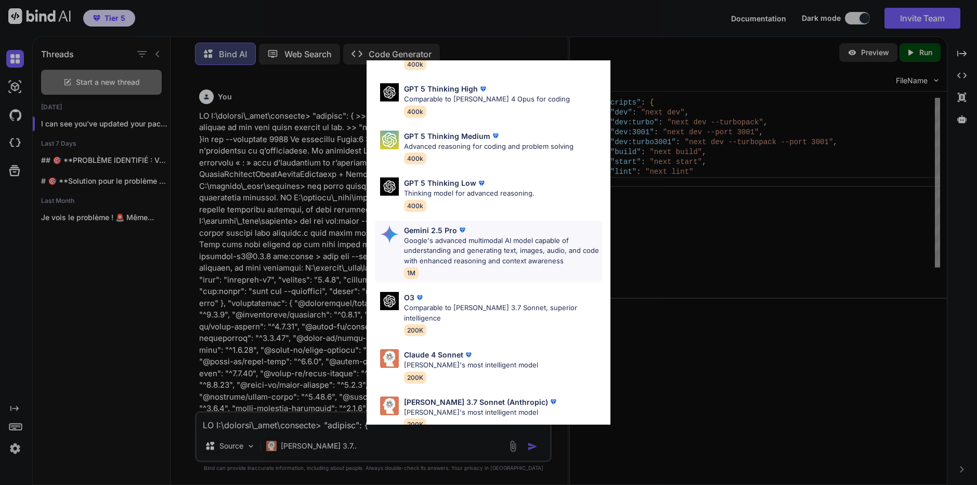
scroll to position [85, 0]
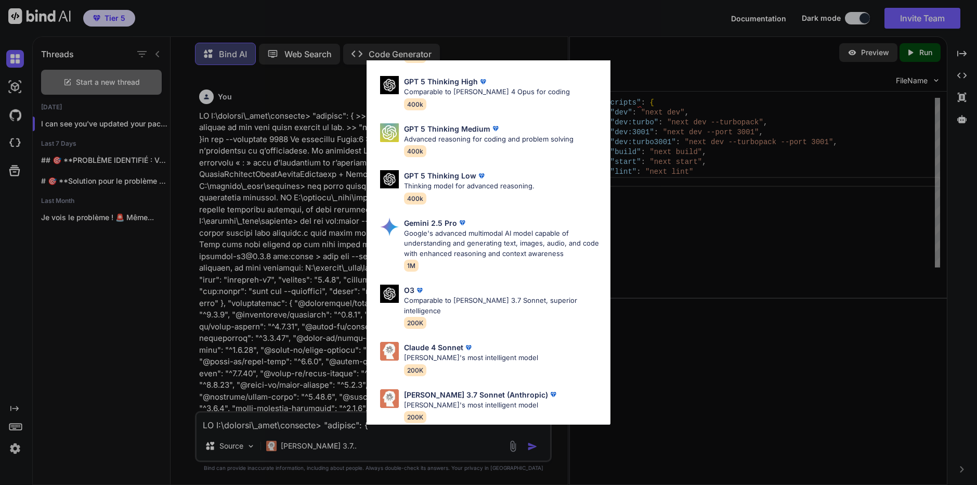
click at [283, 421] on div "Ultra Models GPT 5 OpenAI's best AI model, matches [PERSON_NAME] 4 Sonnet in In…" at bounding box center [488, 242] width 977 height 485
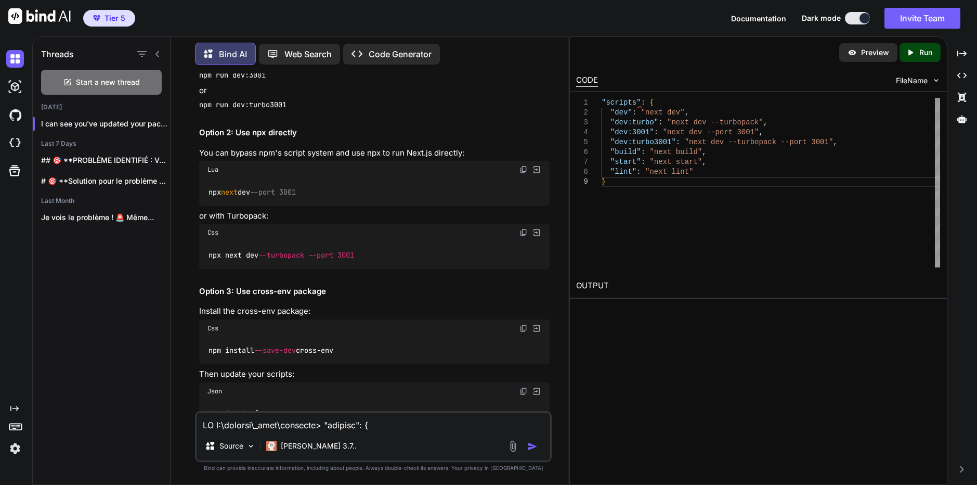
scroll to position [3712, 0]
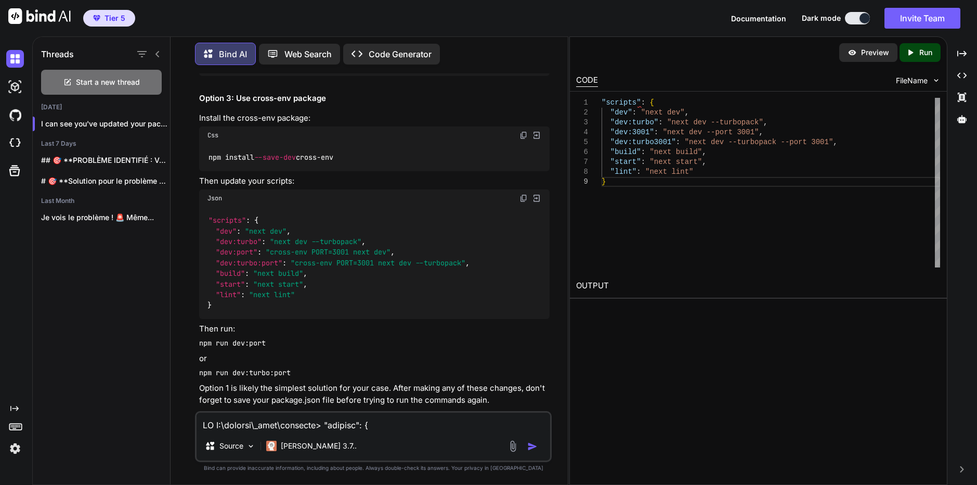
click at [563, 405] on div "You Bind AI It seems like you're having trouble running your Next.js applicatio…" at bounding box center [373, 278] width 389 height 411
click at [277, 426] on textarea at bounding box center [374, 421] width 354 height 19
paste textarea "LO I:\dolorsi\_amet\consecte> "adipisc": { >> "eli": "sedd eiu",temp "--inci". …"
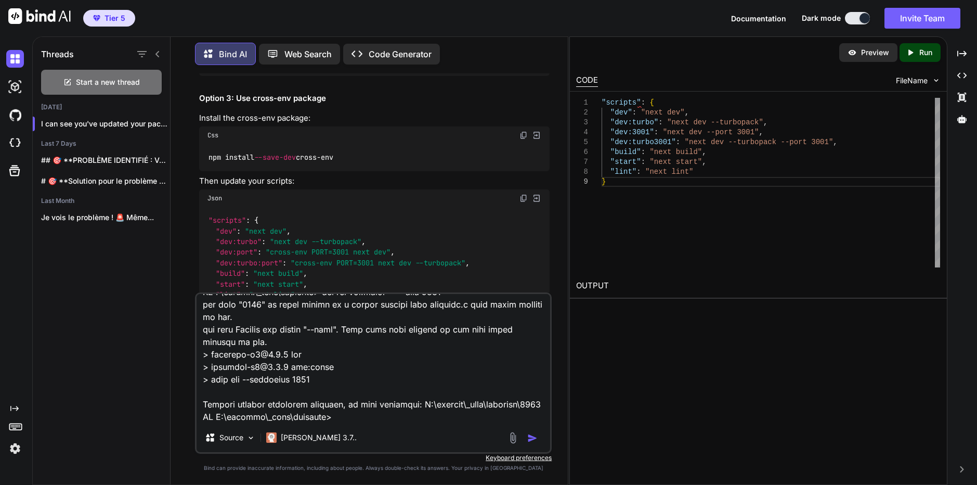
scroll to position [189, 0]
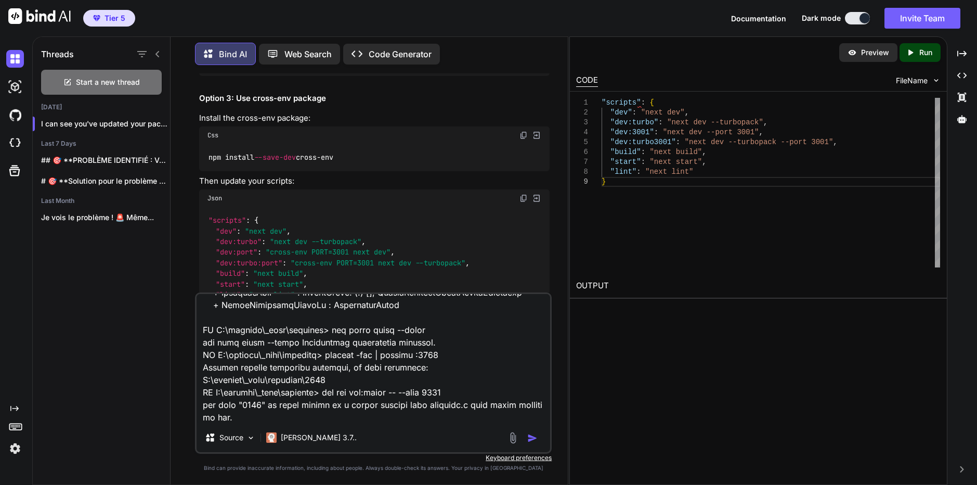
click at [419, 327] on textarea at bounding box center [374, 358] width 354 height 129
paste textarea
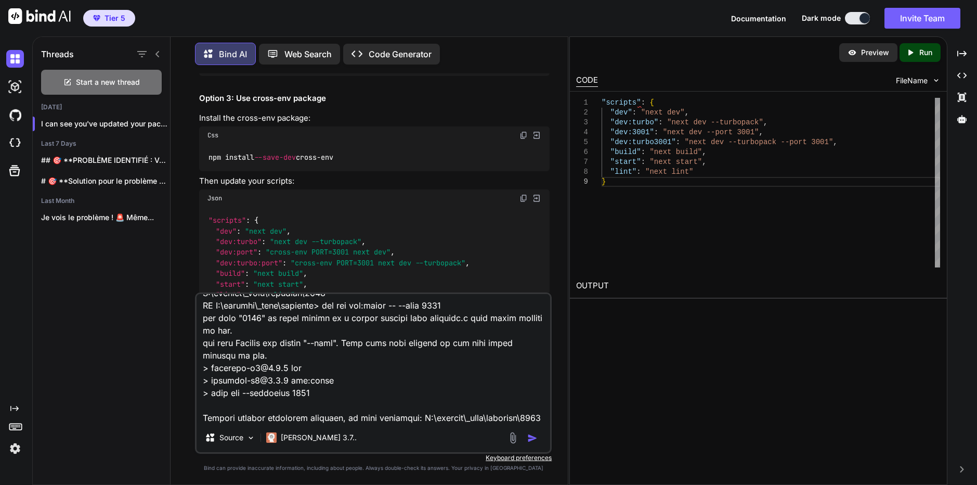
scroll to position [302, 0]
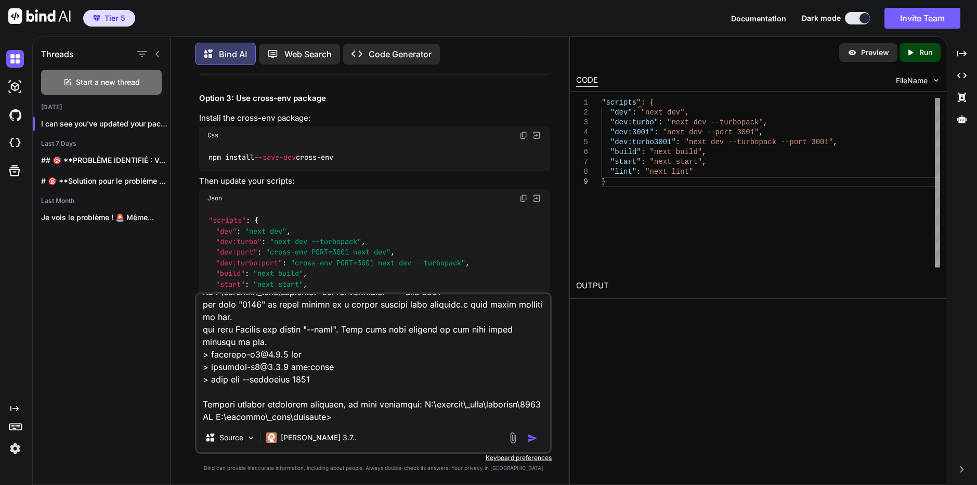
paste textarea "{ "name": "deepsite-v2", "version": "0.1.0", "private": true, "scripts": { "dev…"
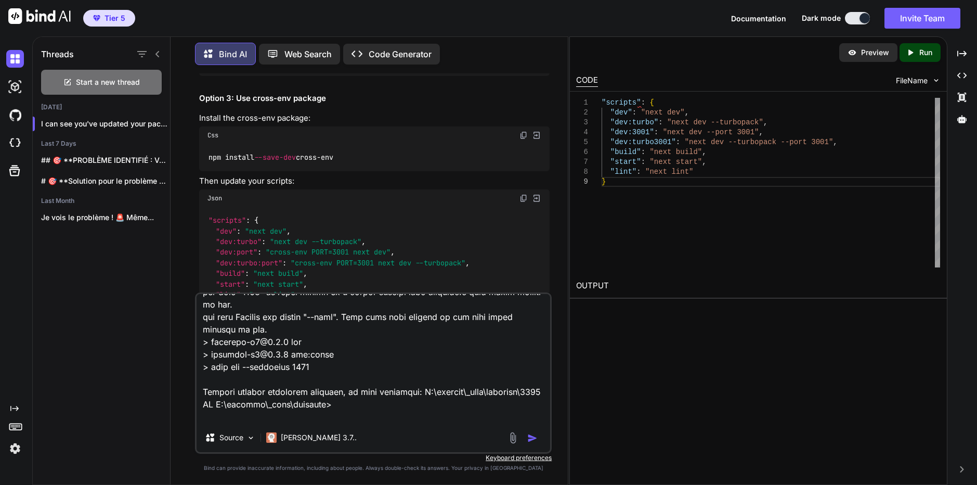
scroll to position [1124, 0]
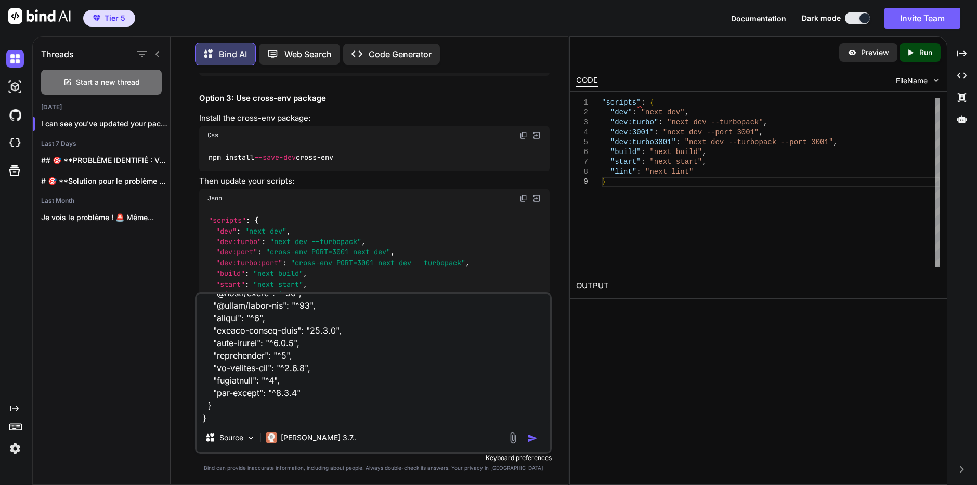
type textarea "LO I:\dolorsi\_amet\consecte> "adipisc": { >> "eli": "sedd eiu",temp "--inci". …"
click at [535, 440] on img "button" at bounding box center [532, 438] width 10 height 10
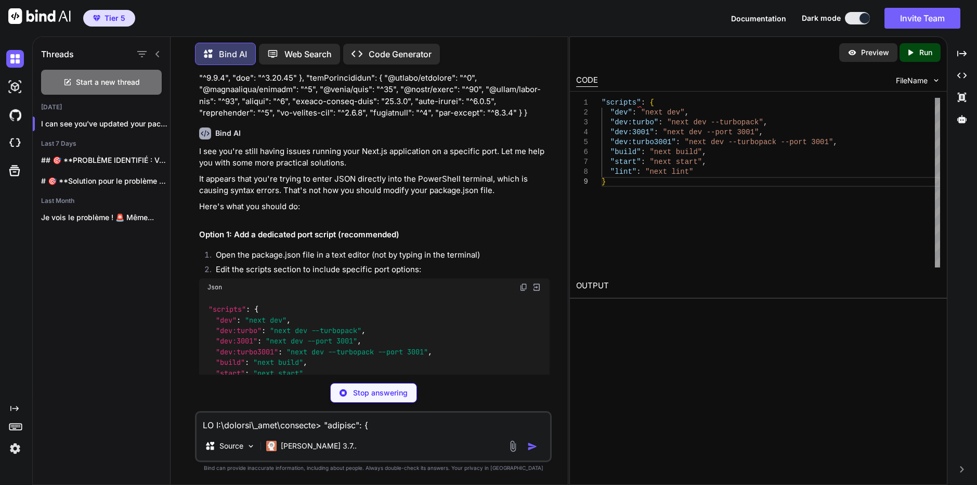
scroll to position [4479, 0]
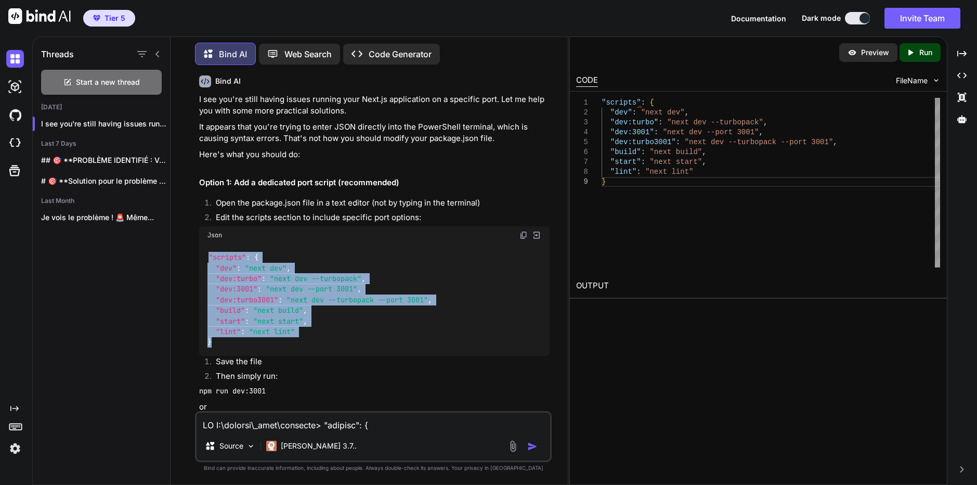
drag, startPoint x: 208, startPoint y: 243, endPoint x: 216, endPoint y: 329, distance: 85.6
click at [216, 329] on div ""scripts" : { "dev" : "next dev" , "dev:turbo" : "next dev --turbopack" , "dev:…" at bounding box center [374, 300] width 350 height 112
copy code ""scripts" : { "dev" : "next dev" , "dev:turbo" : "next dev --turbopack" , "dev:…"
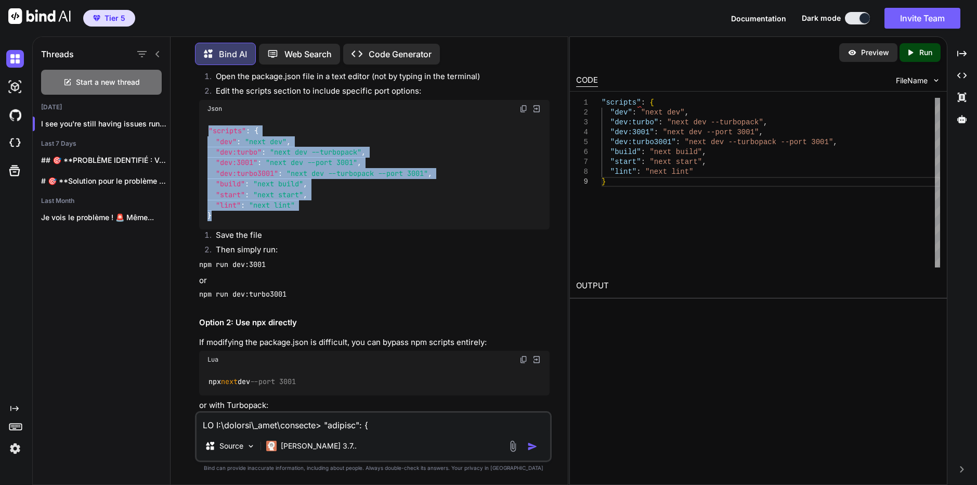
scroll to position [4635, 0]
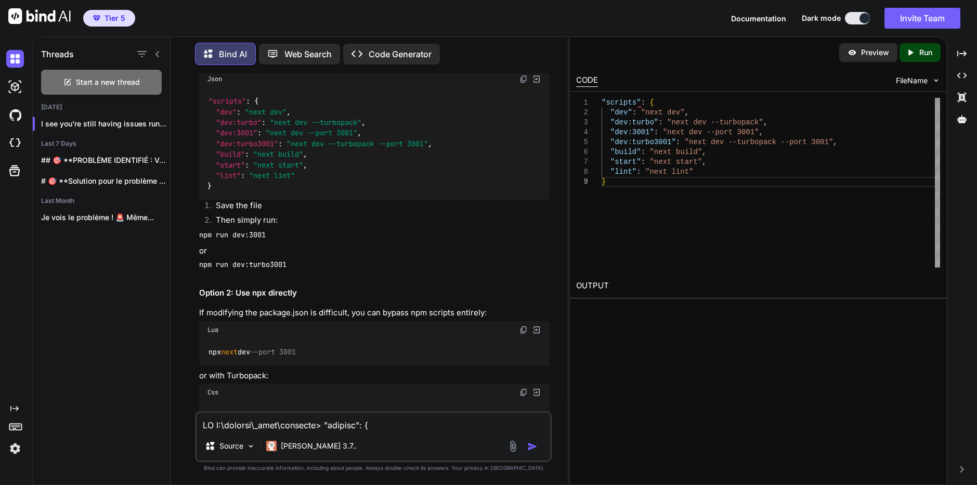
click at [238, 230] on code "npm run dev:3001" at bounding box center [232, 234] width 67 height 9
copy div "npm run dev:3001"
click at [286, 428] on textarea at bounding box center [374, 421] width 354 height 19
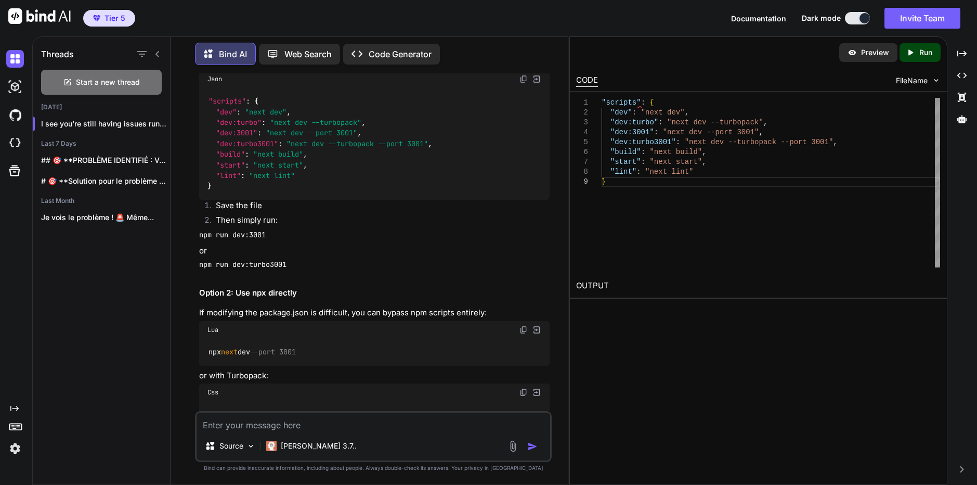
paste textarea "PS C:\inetpub\_eric\deepsite> npm cache clean --force npm warn using --force Re…"
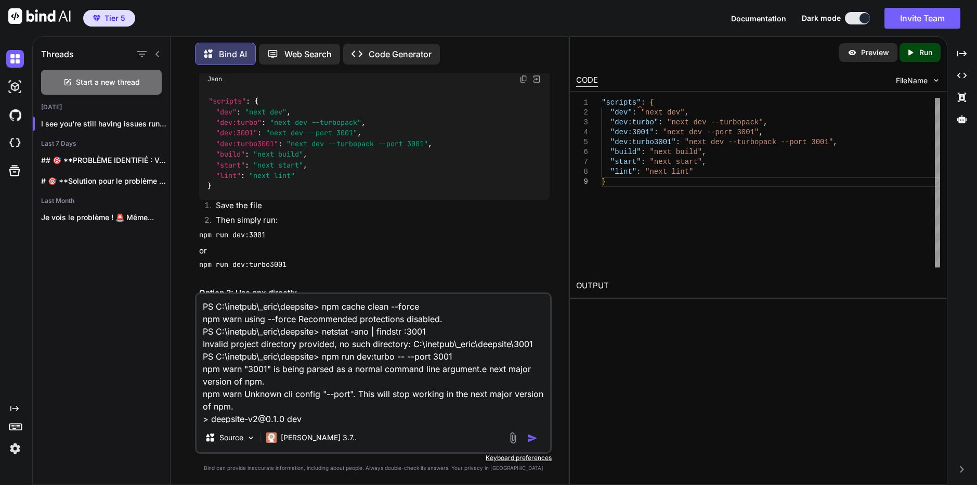
scroll to position [138, 0]
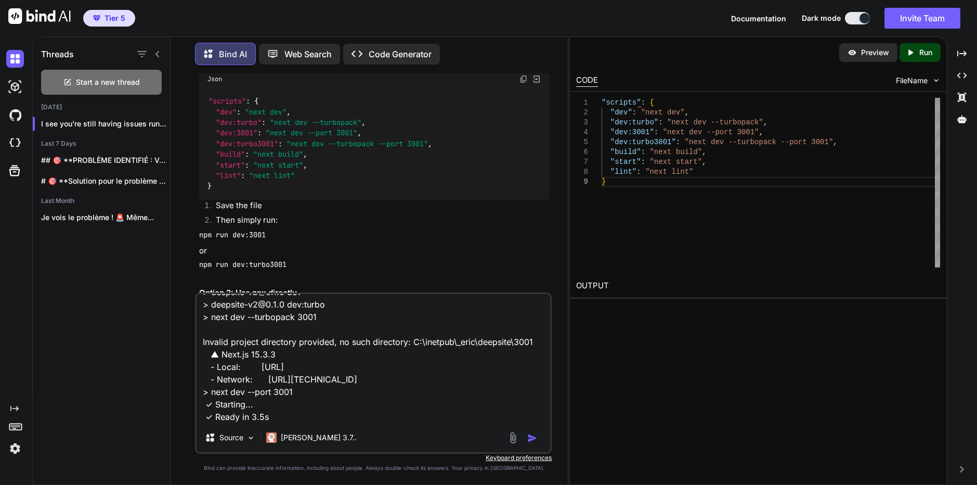
click at [281, 420] on textarea "PS C:\inetpub\_eric\deepsite> npm cache clean --force npm warn using --force Re…" at bounding box center [374, 358] width 354 height 129
paste textarea "{ "name": "deepsite-v2", "version": "0.1.0", "private": true, "scripts": { "dev…"
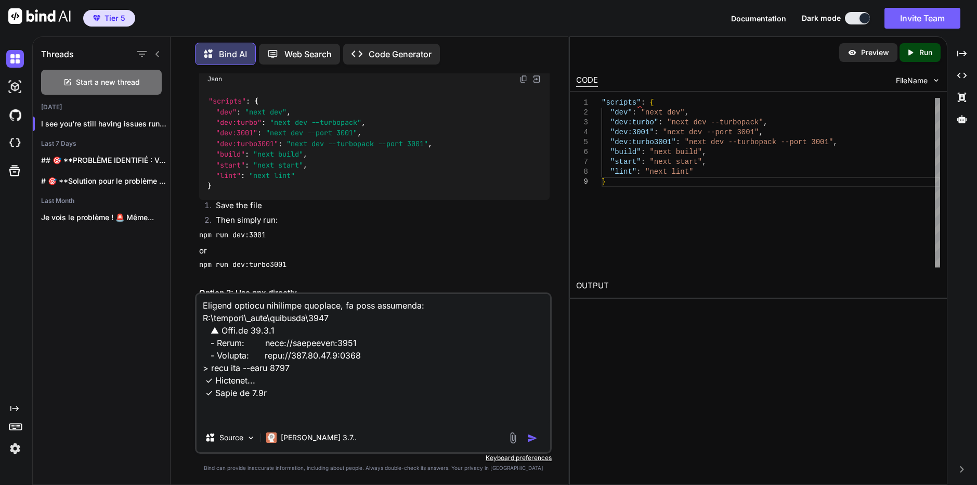
scroll to position [1012, 0]
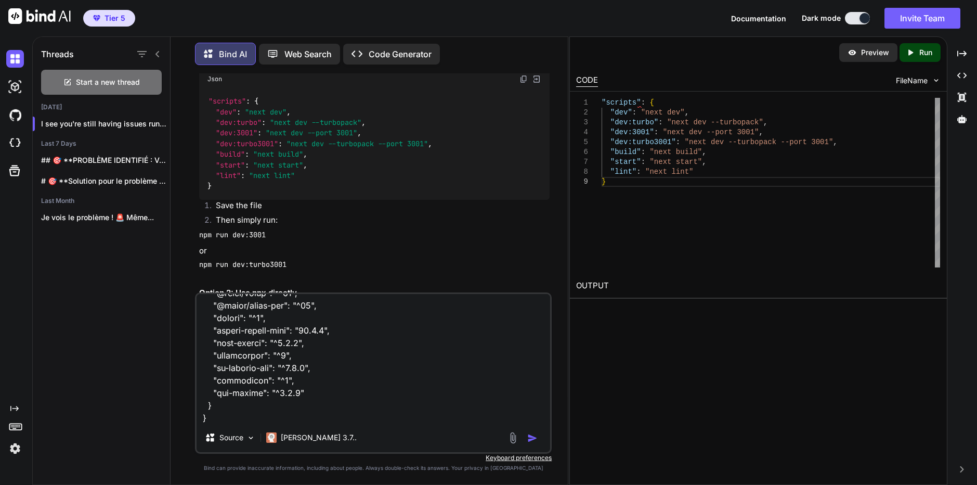
type textarea "LO I:\dolorsi\_amet\consecte> adi elits doeiu --tempo inc utla etdol --magna Al…"
click at [537, 438] on img "button" at bounding box center [532, 438] width 10 height 10
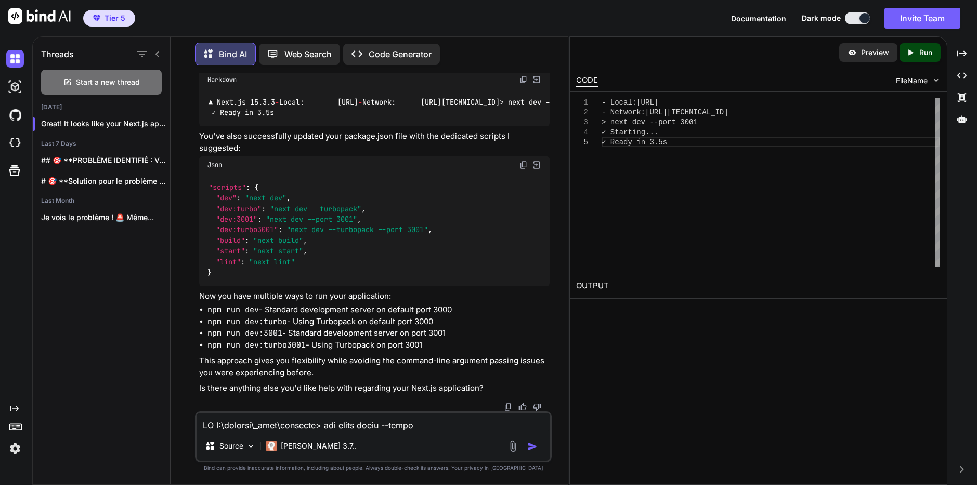
scroll to position [5716, 0]
drag, startPoint x: 207, startPoint y: 310, endPoint x: 258, endPoint y: 310, distance: 50.4
click at [258, 310] on code "npm run dev" at bounding box center [232, 309] width 51 height 10
drag, startPoint x: 210, startPoint y: 333, endPoint x: 283, endPoint y: 333, distance: 73.3
click at [283, 333] on li "npm run dev:3001 - Standard development server on port 3001" at bounding box center [378, 333] width 342 height 12
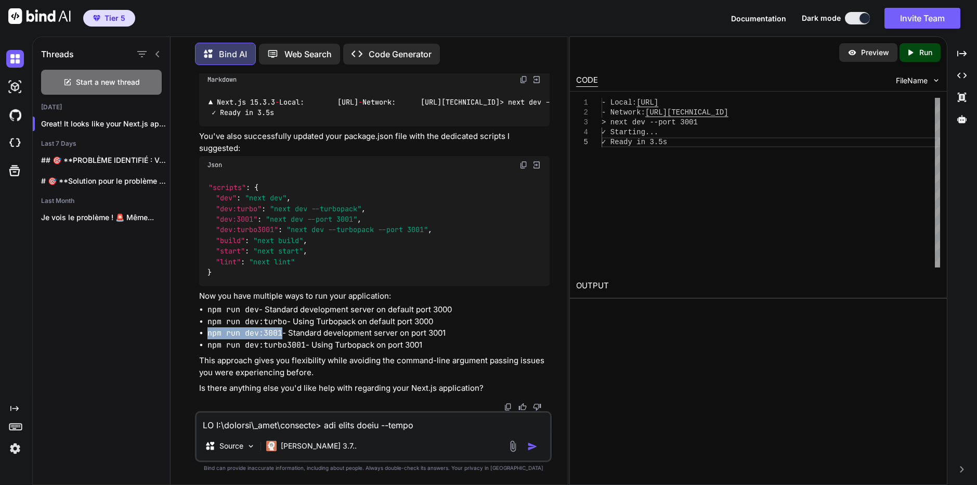
copy code "npm run dev:3001"
click at [262, 424] on textarea at bounding box center [374, 421] width 354 height 19
paste textarea "Console Error Hydration failed because the server rendered HTML didn't match th…"
type textarea "Console Error Hydration failed because the server rendered HTML didn't match th…"
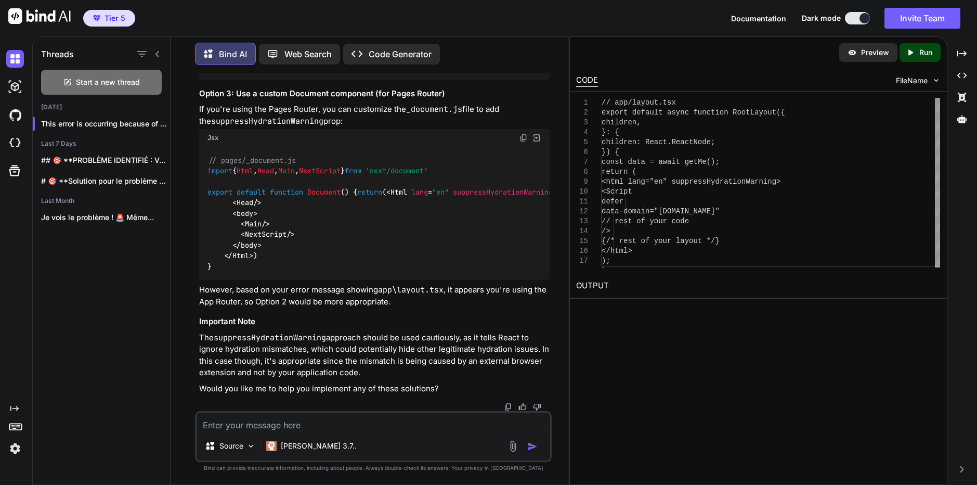
scroll to position [6866, 0]
